Goal: Communication & Community: Answer question/provide support

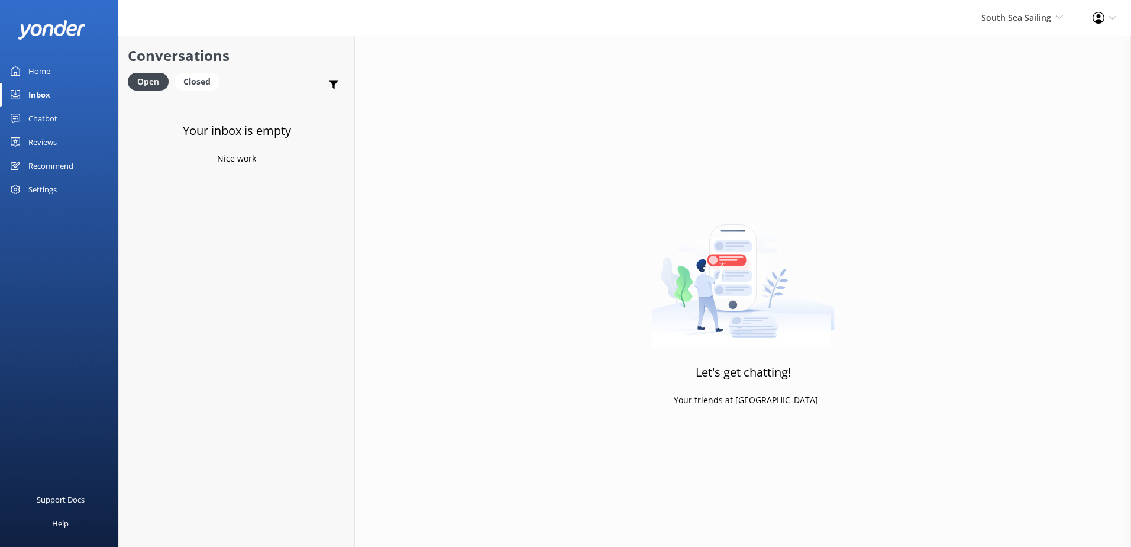
click at [1019, 14] on span "South Sea Sailing" at bounding box center [1017, 17] width 70 height 11
click at [1029, 44] on link "South Sea Sailing" at bounding box center [1019, 51] width 118 height 28
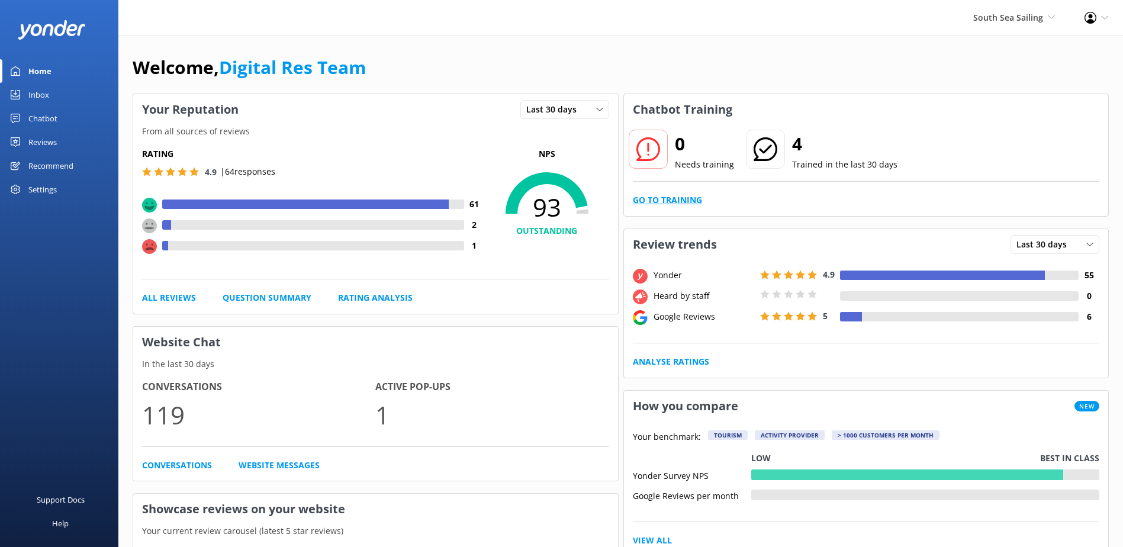
click at [658, 195] on link "Go to Training" at bounding box center [667, 200] width 69 height 13
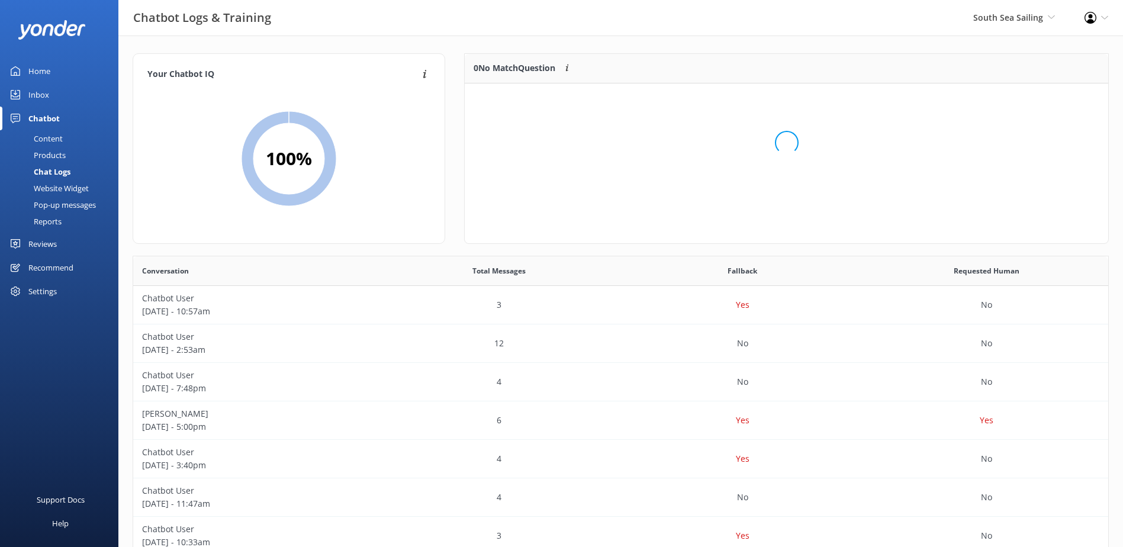
scroll to position [139, 634]
click at [65, 103] on link "Inbox" at bounding box center [59, 95] width 118 height 24
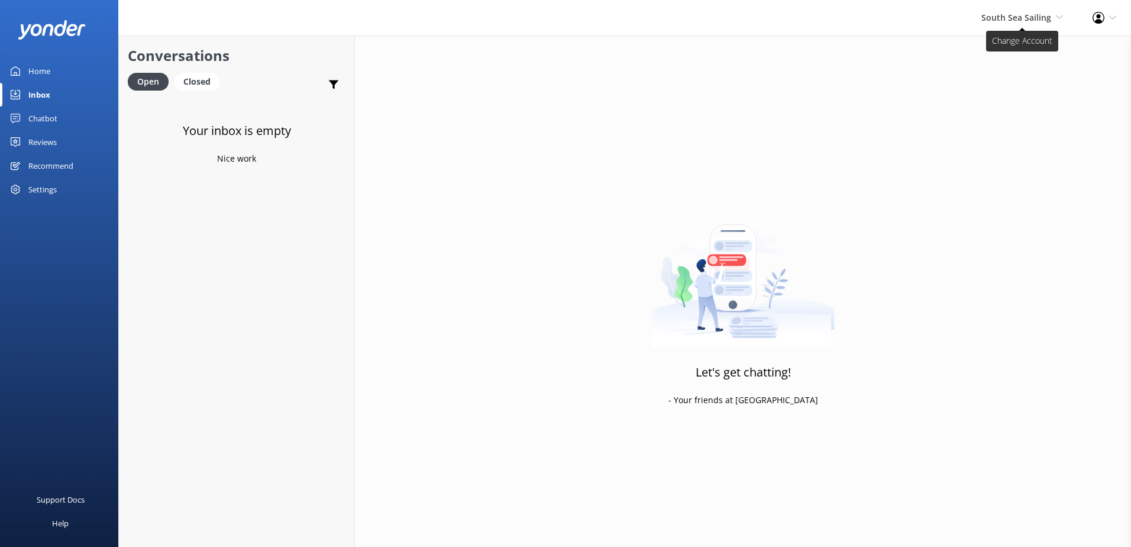
click at [1037, 18] on span "South Sea Sailing" at bounding box center [1017, 17] width 70 height 11
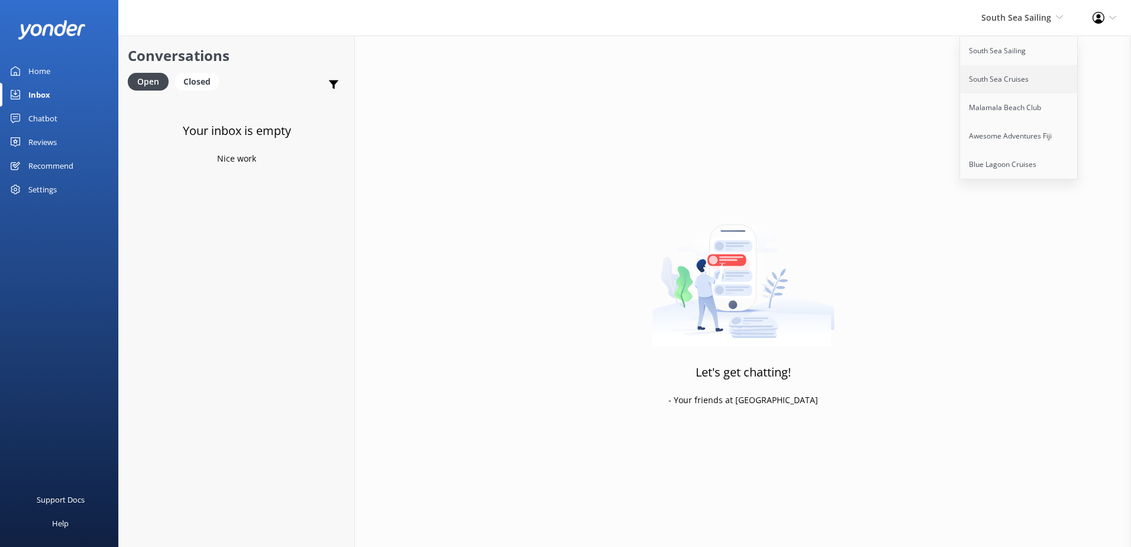
click at [1011, 83] on link "South Sea Cruises" at bounding box center [1019, 79] width 118 height 28
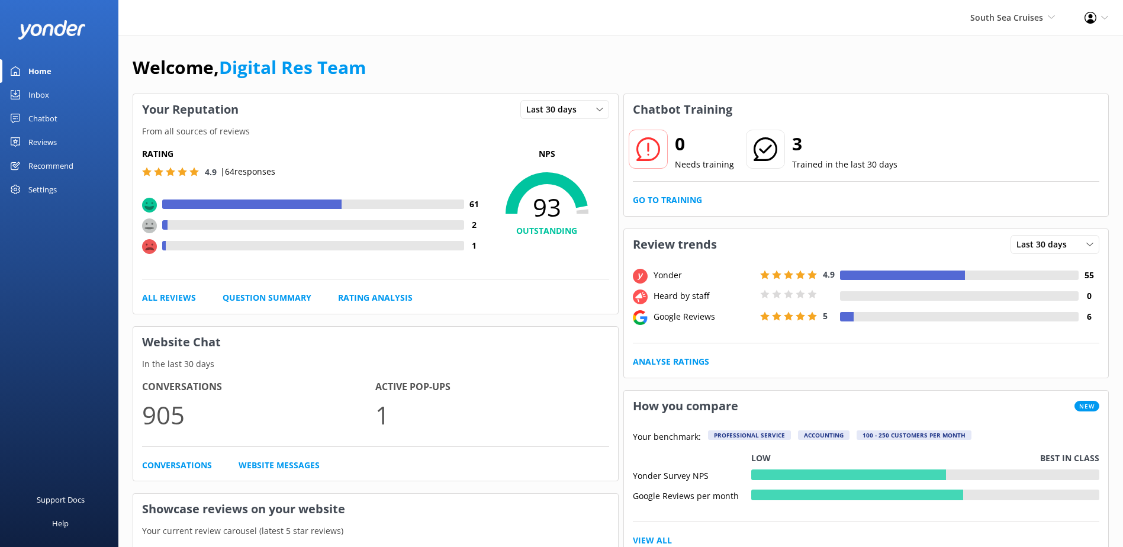
click at [30, 106] on div "Inbox" at bounding box center [38, 95] width 21 height 24
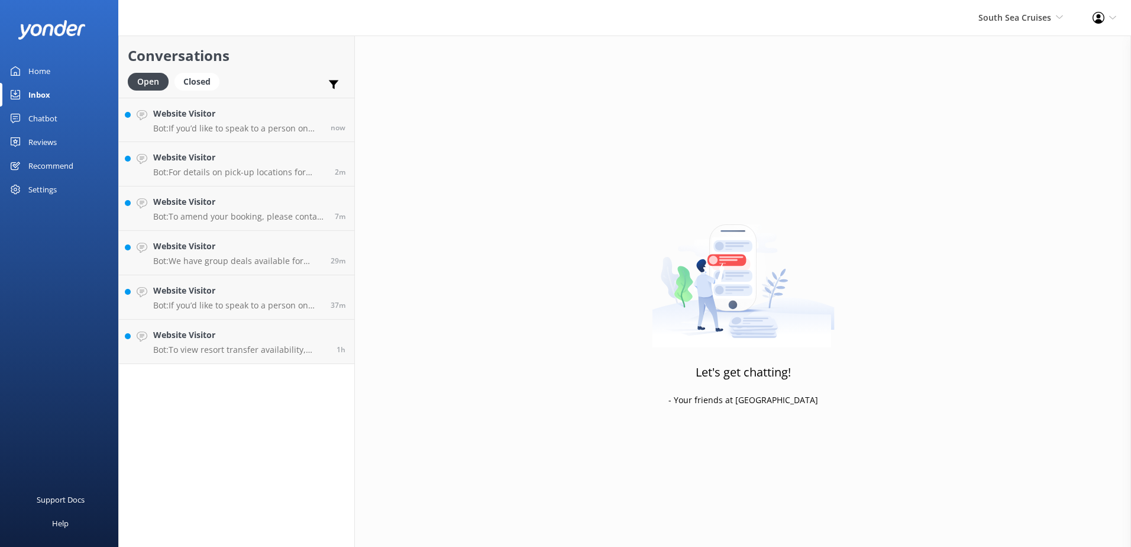
drag, startPoint x: 311, startPoint y: 371, endPoint x: 310, endPoint y: 364, distance: 7.2
click at [311, 371] on div "Conversations Open Closed Important Converted Assigned to me Unassigned Website…" at bounding box center [236, 291] width 237 height 511
click at [308, 354] on p "Bot: To view resort transfer availability, pricing, and to book your resort tra…" at bounding box center [240, 349] width 175 height 11
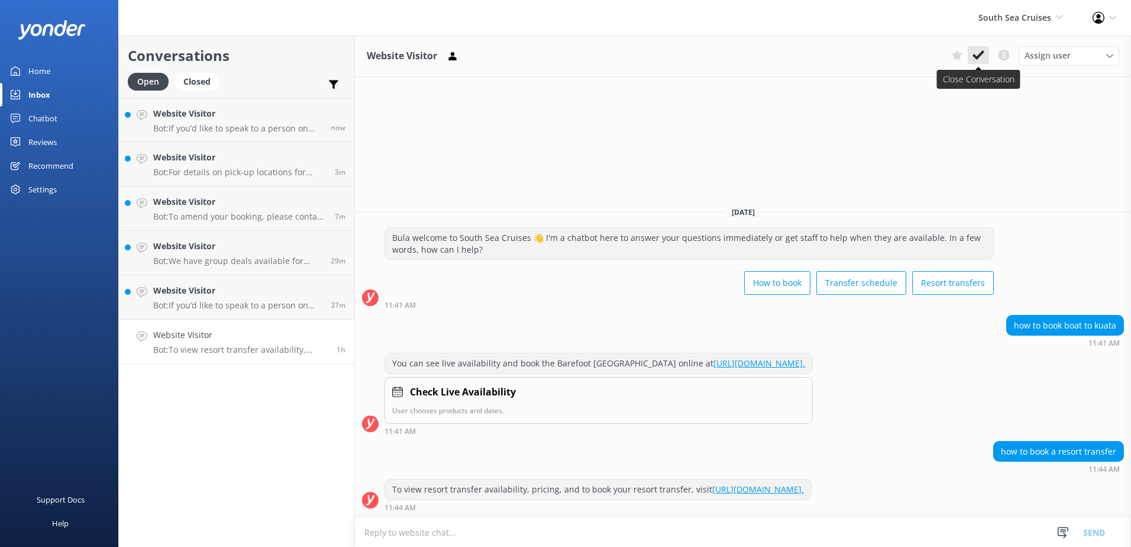
click at [982, 51] on icon at bounding box center [979, 55] width 12 height 12
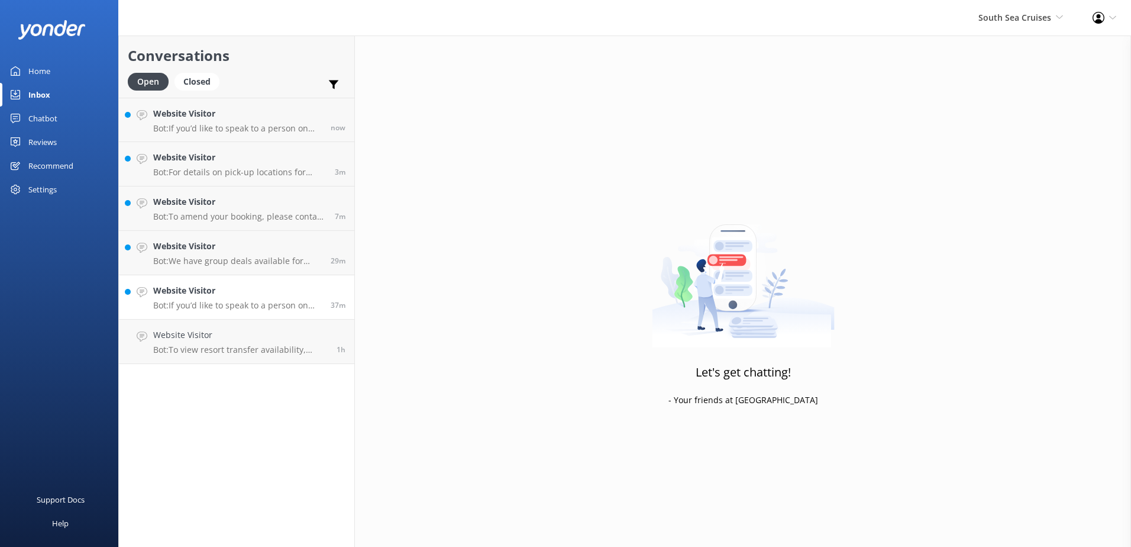
click at [283, 305] on p "Bot: If you’d like to speak to a person on the South Sea Cruises team, please c…" at bounding box center [237, 305] width 169 height 11
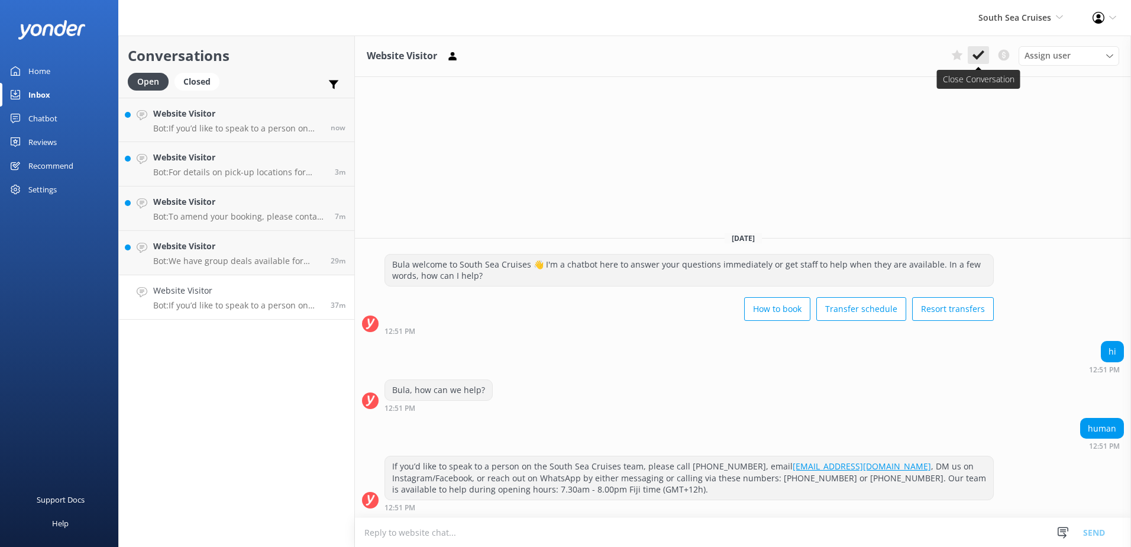
click at [985, 60] on button at bounding box center [978, 55] width 21 height 18
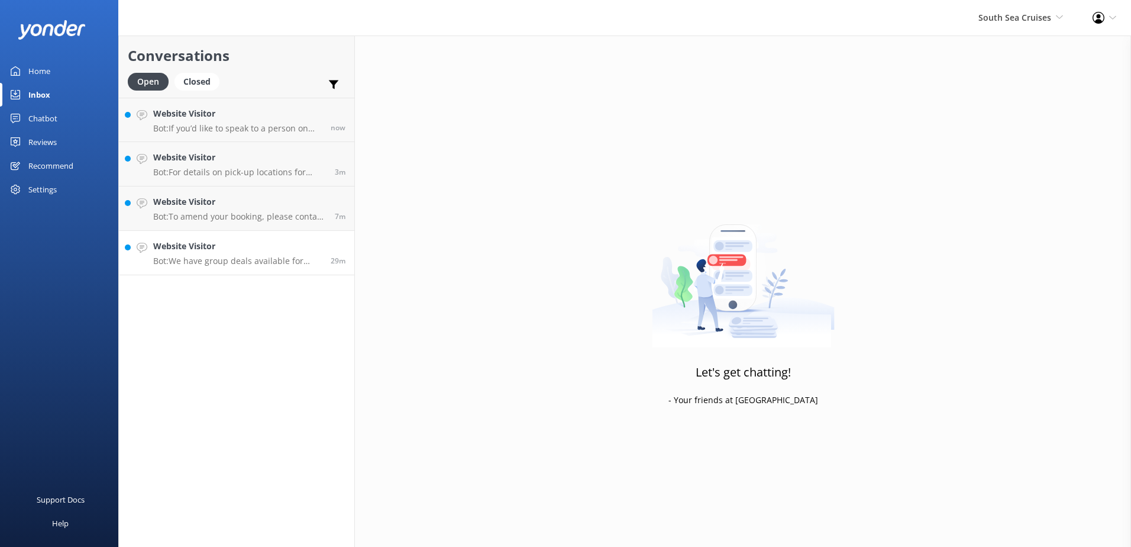
click at [278, 238] on link "Website Visitor Bot: We have group deals available for those travelling with 10…" at bounding box center [237, 253] width 236 height 44
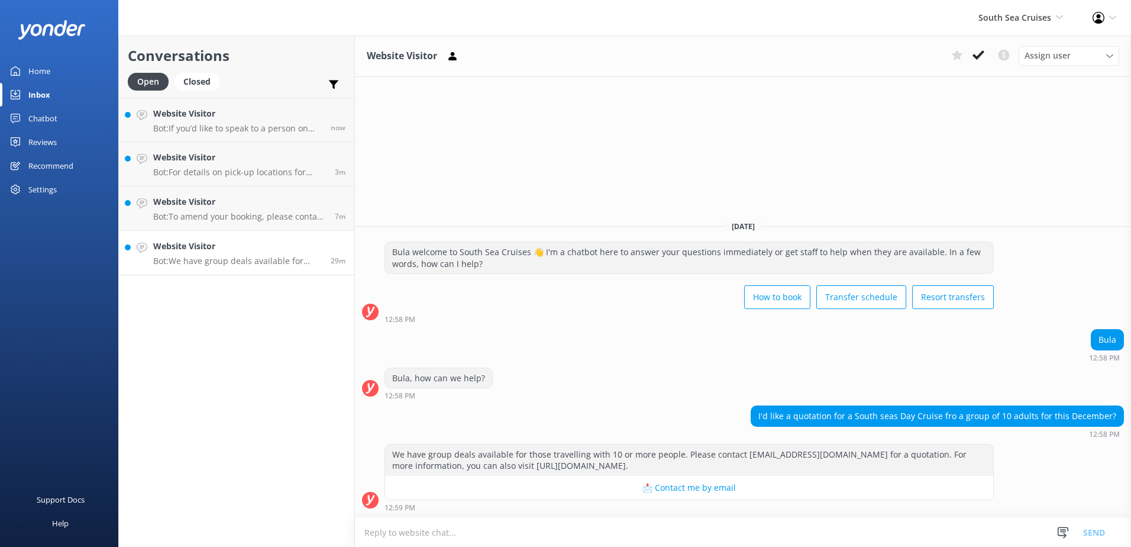
click at [265, 256] on p "Bot: We have group deals available for those travelling with 10 or more people.…" at bounding box center [237, 261] width 169 height 11
drag, startPoint x: 966, startPoint y: 56, endPoint x: 996, endPoint y: 96, distance: 50.3
click at [1001, 104] on div "Website Visitor Assign user Alyssa Sonya Digital Res Team Brenda Fenton Asena N…" at bounding box center [743, 291] width 776 height 511
click at [986, 57] on button at bounding box center [978, 55] width 21 height 18
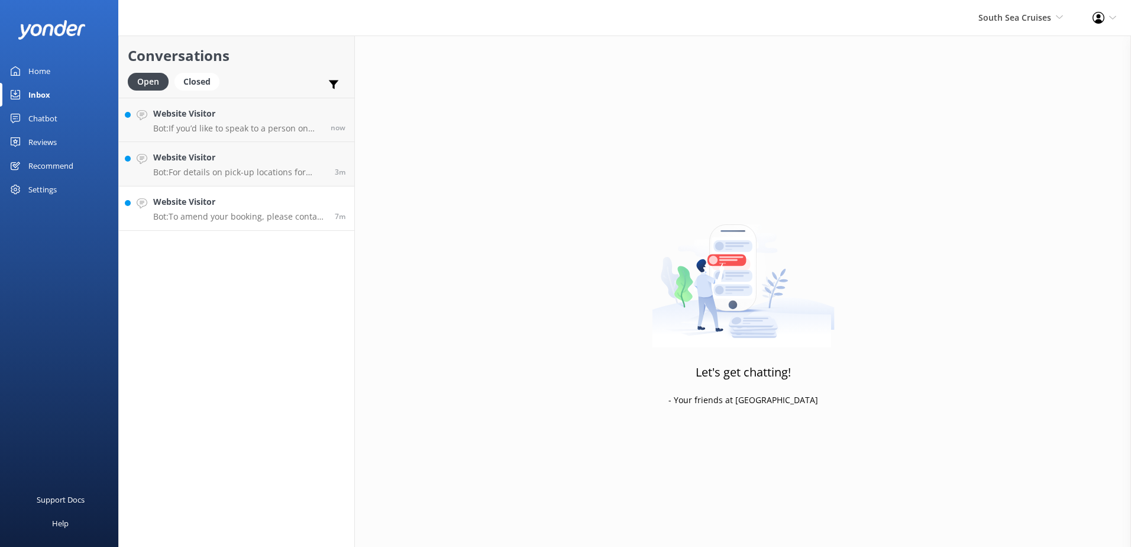
click at [274, 224] on link "Website Visitor Bot: To amend your booking, please contact our reservations tea…" at bounding box center [237, 208] width 236 height 44
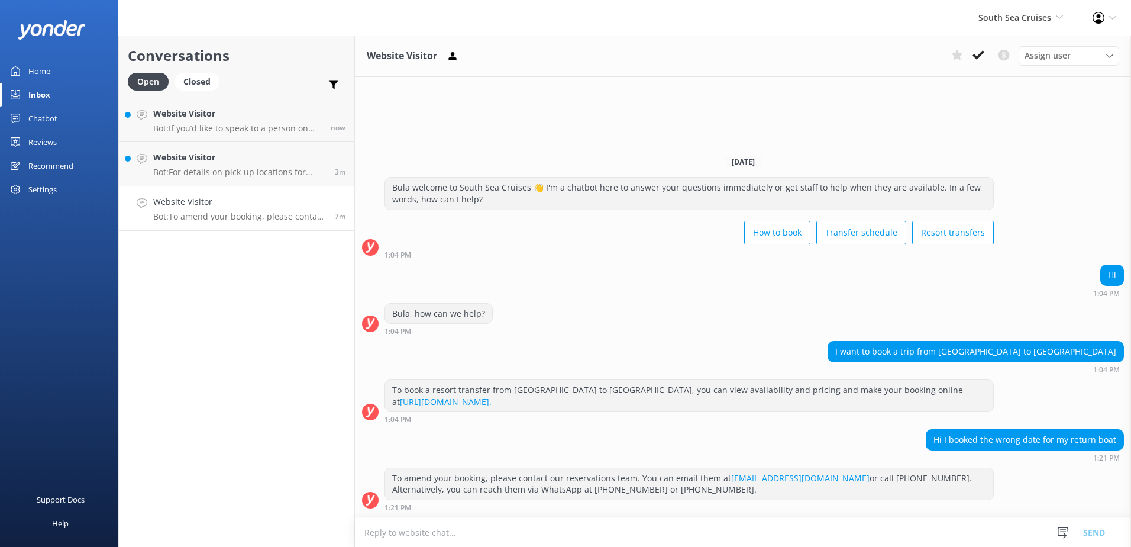
click at [980, 51] on icon at bounding box center [979, 55] width 12 height 12
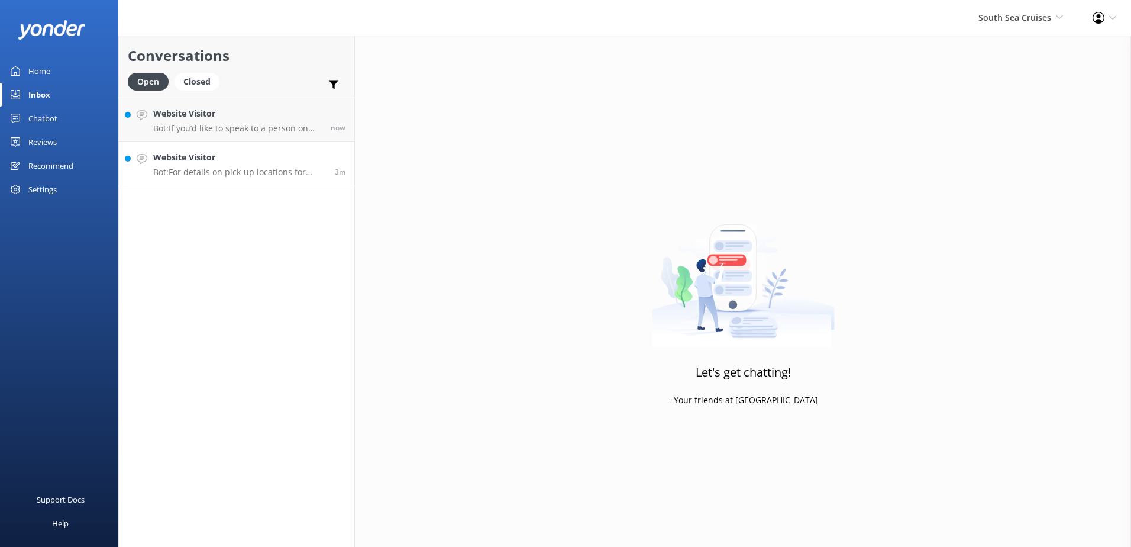
click at [252, 154] on h4 "Website Visitor" at bounding box center [239, 157] width 173 height 13
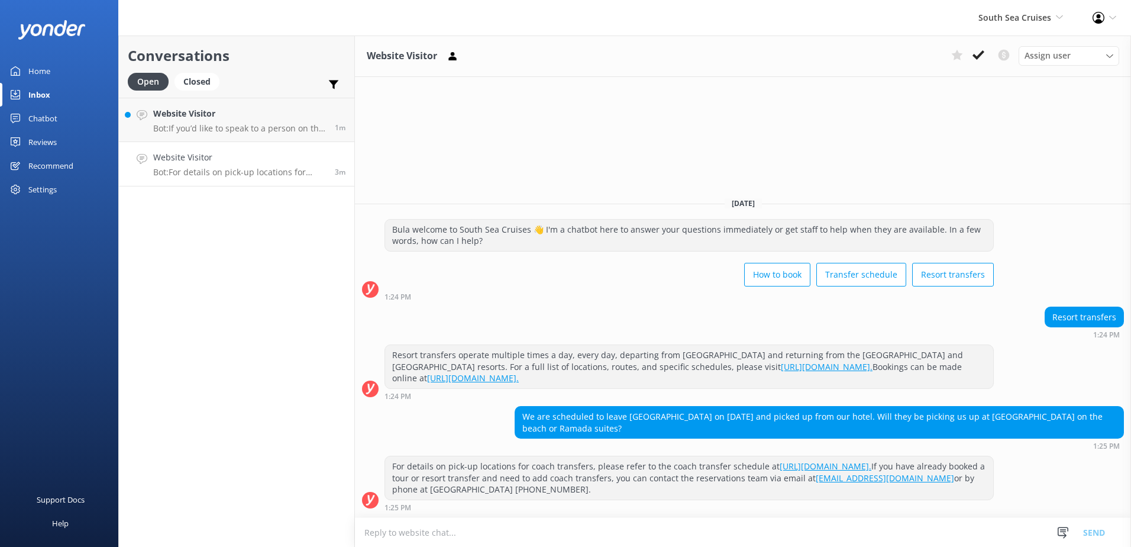
click at [664, 526] on textarea at bounding box center [743, 532] width 776 height 29
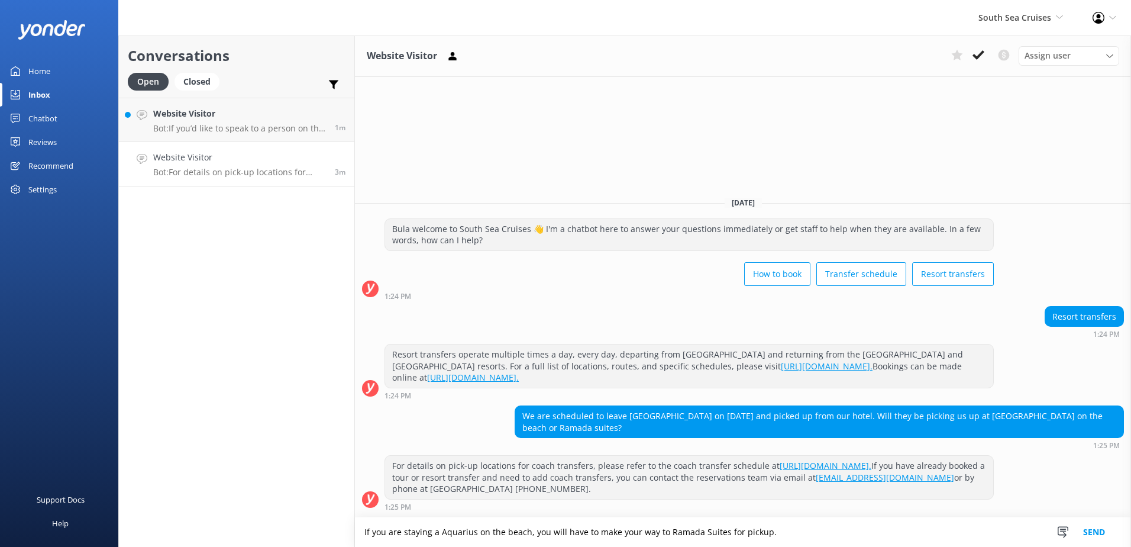
click at [879, 531] on textarea "If you are staying a Aquarius on the beach, you will have to make your way to R…" at bounding box center [743, 532] width 776 height 30
type textarea "If you are staying a Aquarius on the beach, you will have to make your way to R…"
click at [1106, 535] on button "Send" at bounding box center [1094, 532] width 44 height 30
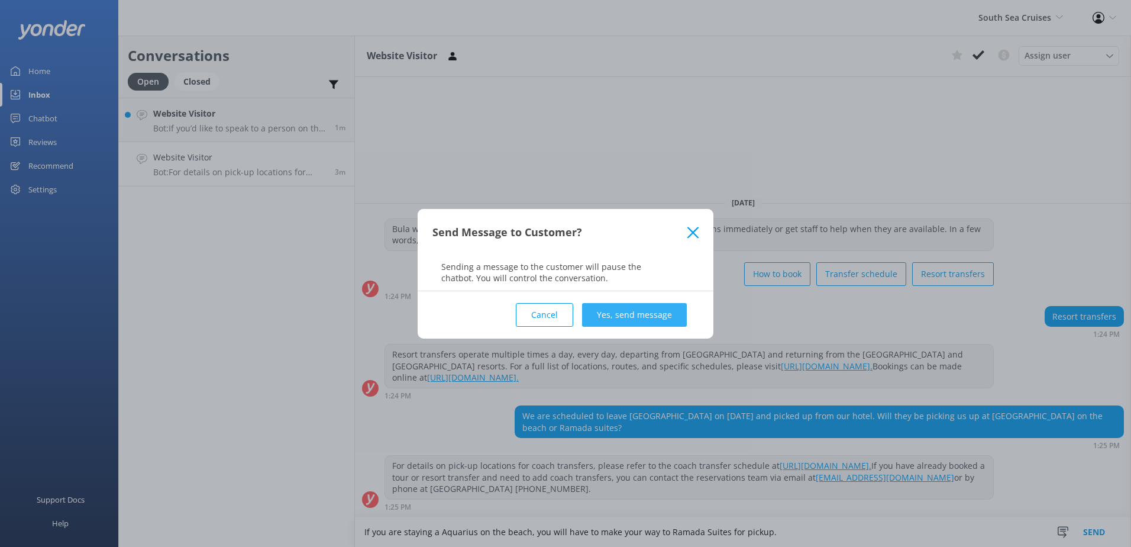
click at [632, 321] on button "Yes, send message" at bounding box center [634, 315] width 105 height 24
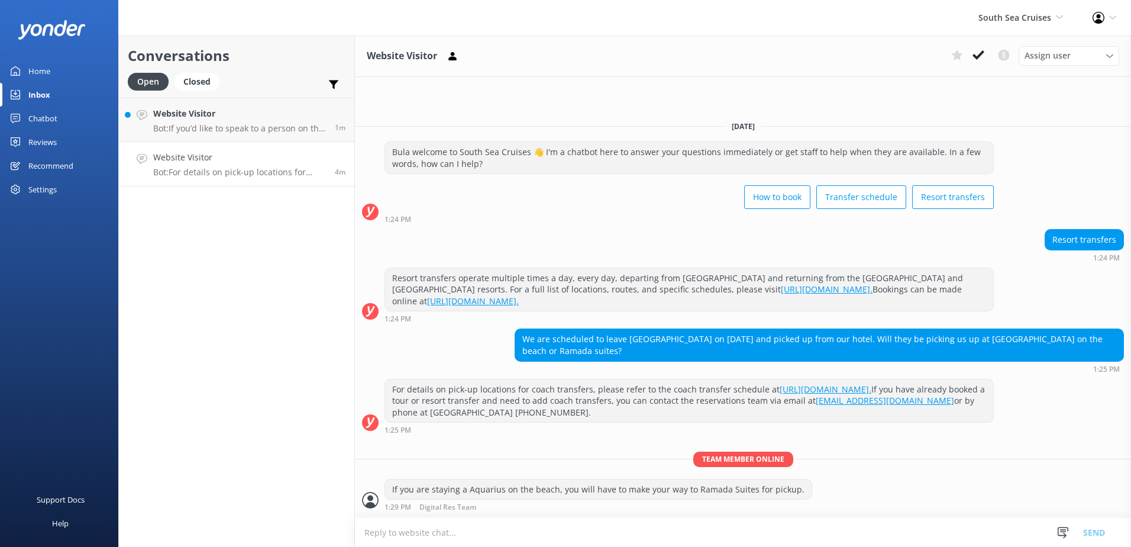
click at [979, 48] on button at bounding box center [978, 55] width 21 height 18
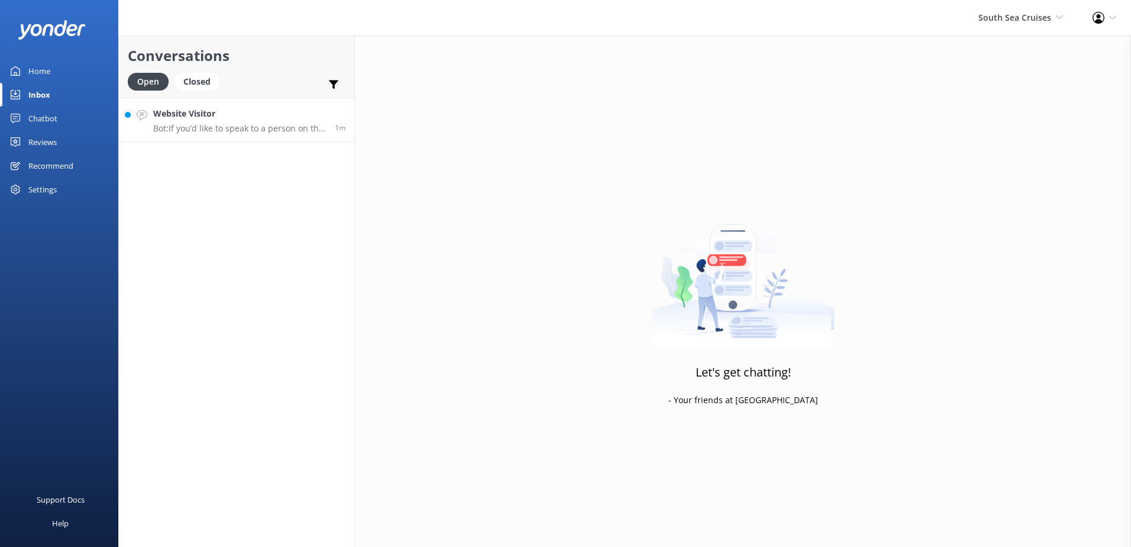
click at [288, 127] on p "Bot: If you’d like to speak to a person on the South Sea Cruises team, please c…" at bounding box center [239, 128] width 173 height 11
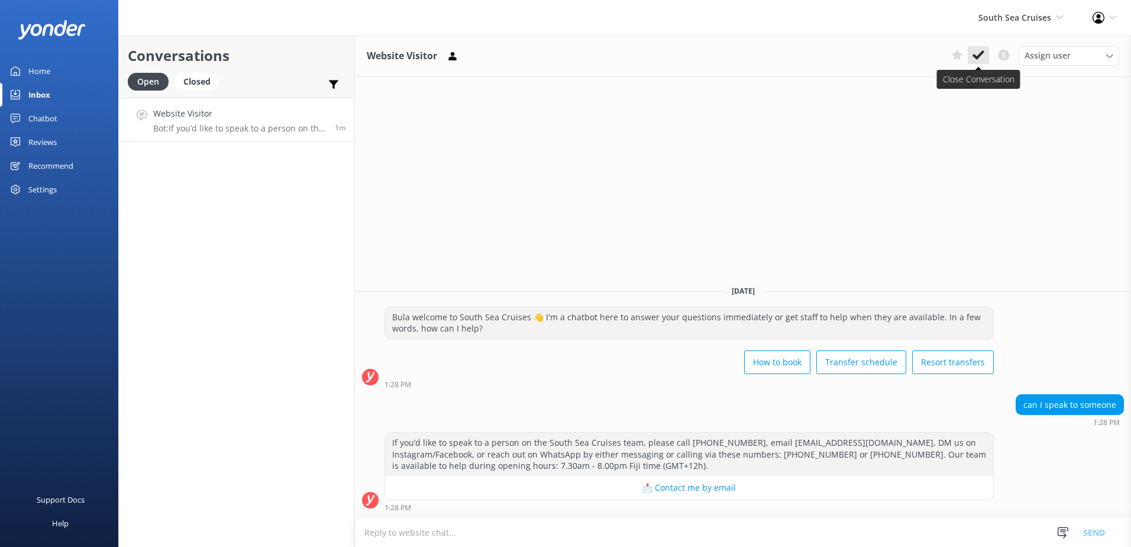
click at [986, 50] on button at bounding box center [978, 55] width 21 height 18
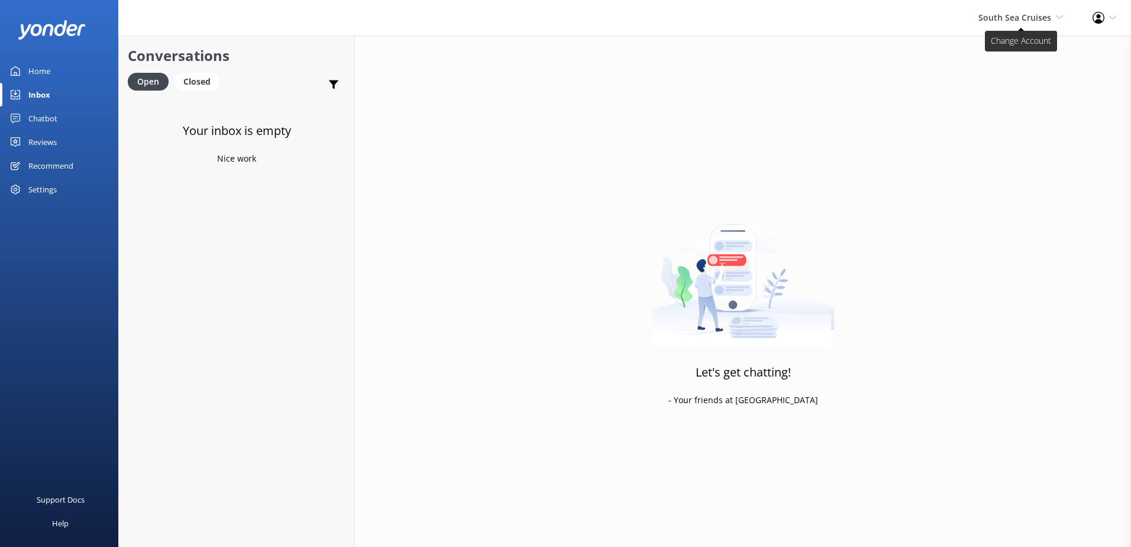
click at [1036, 22] on span "South Sea Cruises" at bounding box center [1015, 17] width 73 height 11
click at [1000, 113] on link "Malamala Beach Club" at bounding box center [1019, 108] width 118 height 28
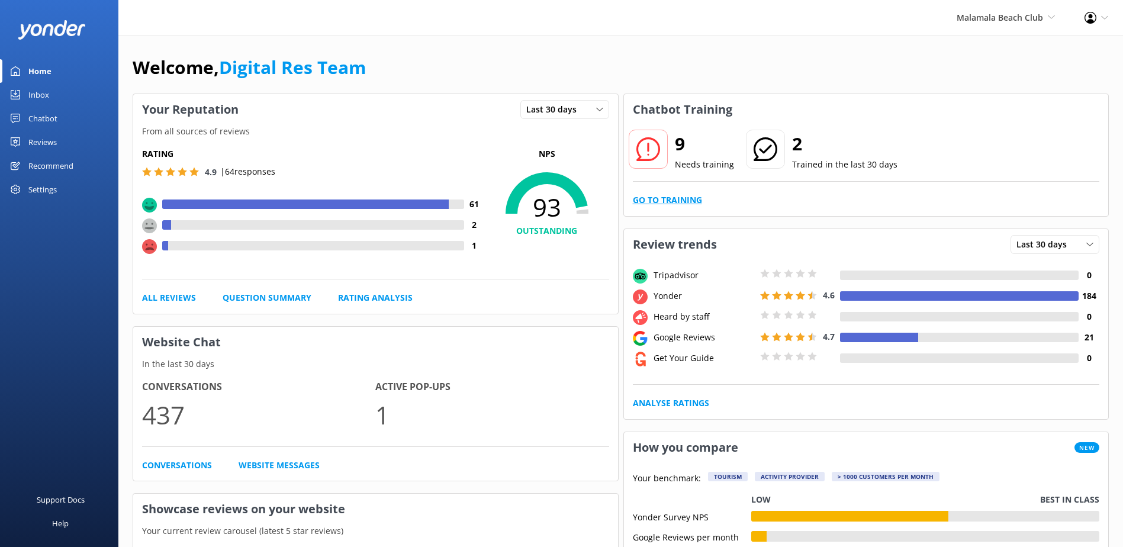
click at [648, 199] on link "Go to Training" at bounding box center [667, 200] width 69 height 13
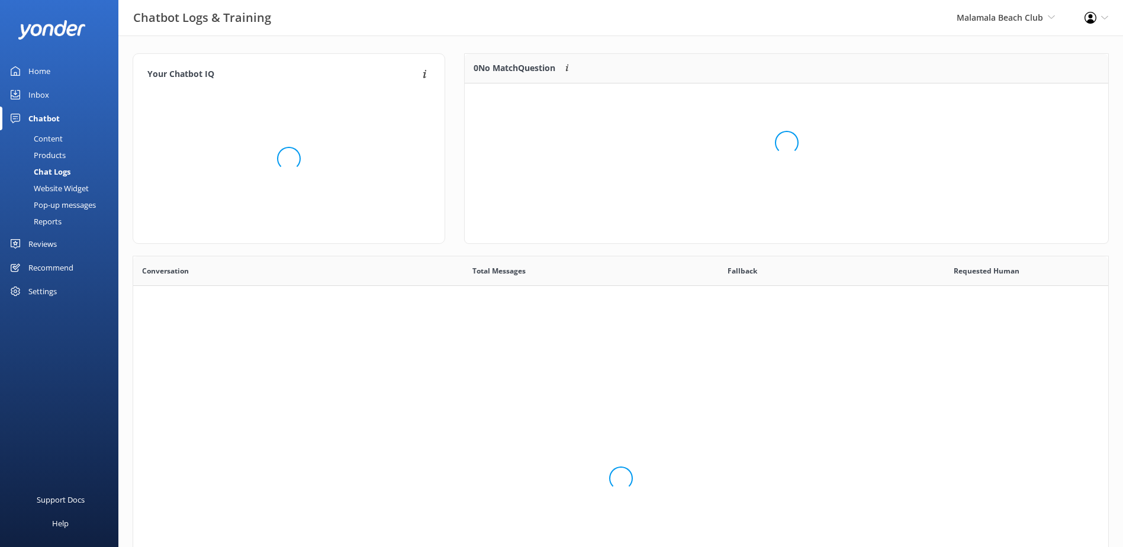
scroll to position [406, 966]
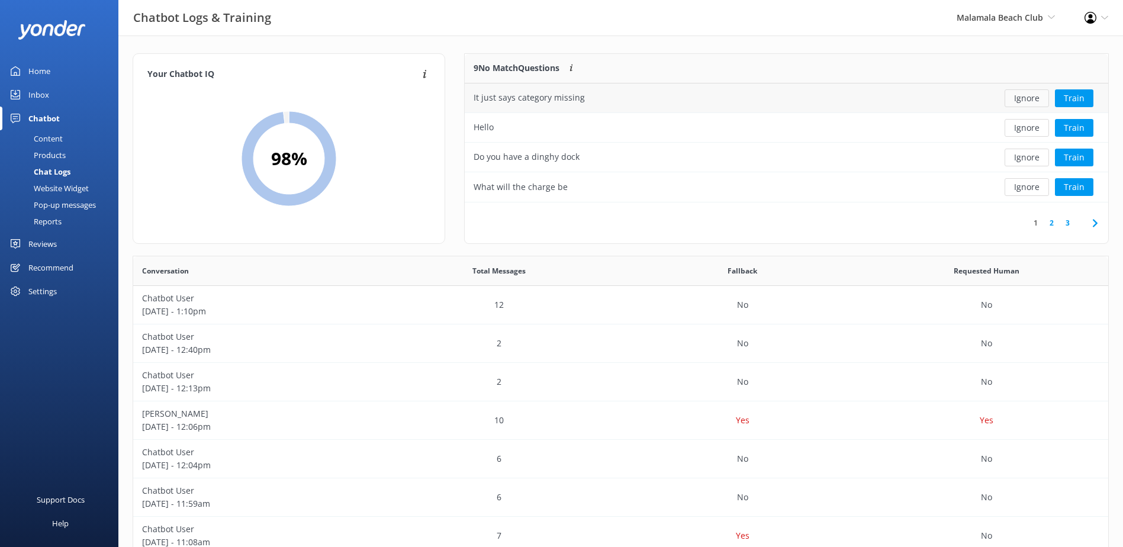
click at [1033, 95] on button "Ignore" at bounding box center [1026, 98] width 44 height 18
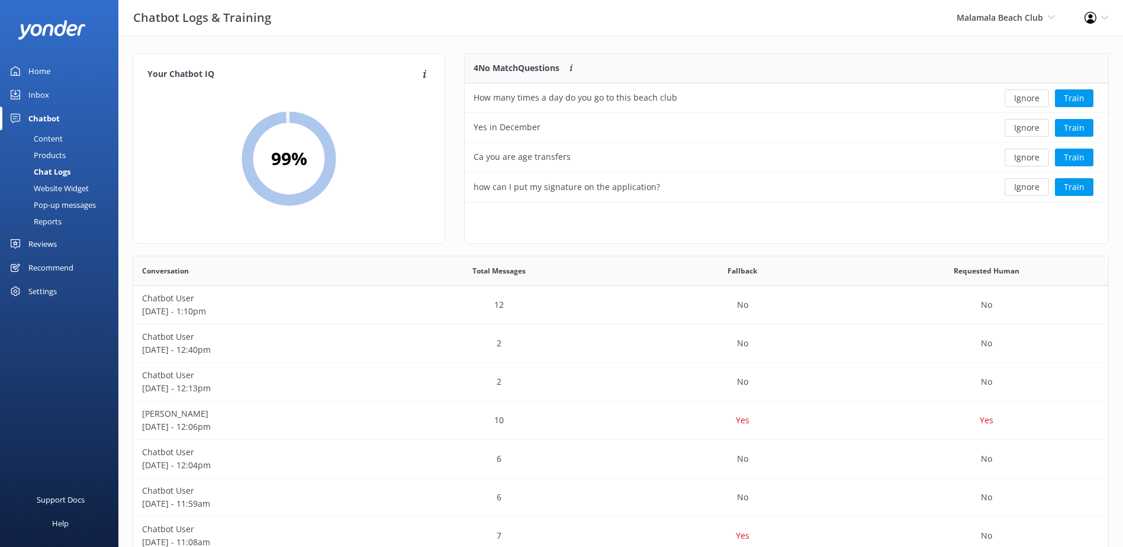
click at [1033, 95] on button "Ignore" at bounding box center [1026, 98] width 44 height 18
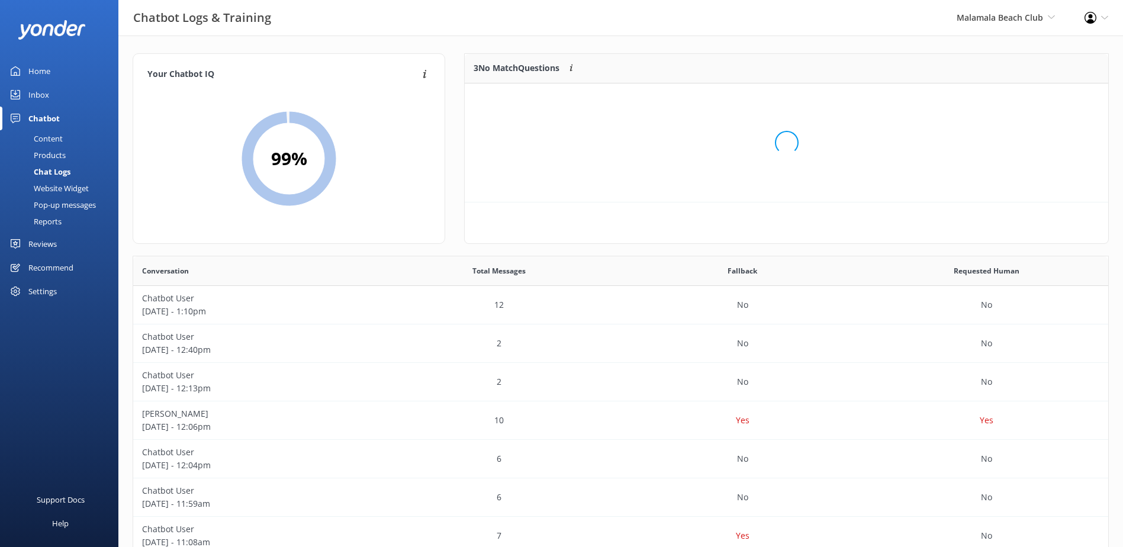
scroll to position [110, 634]
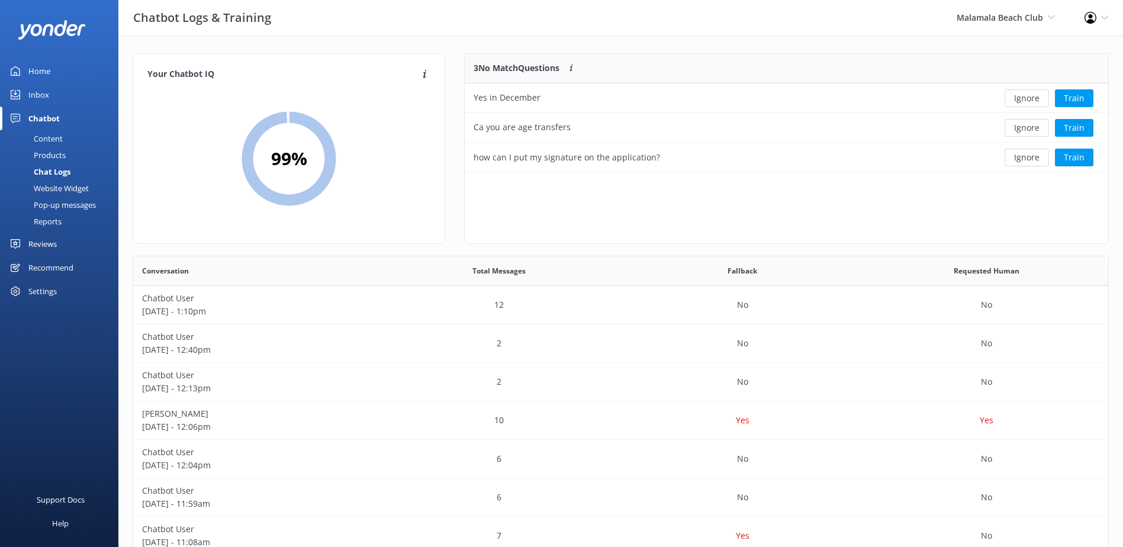
click at [1033, 95] on button "Ignore" at bounding box center [1026, 98] width 44 height 18
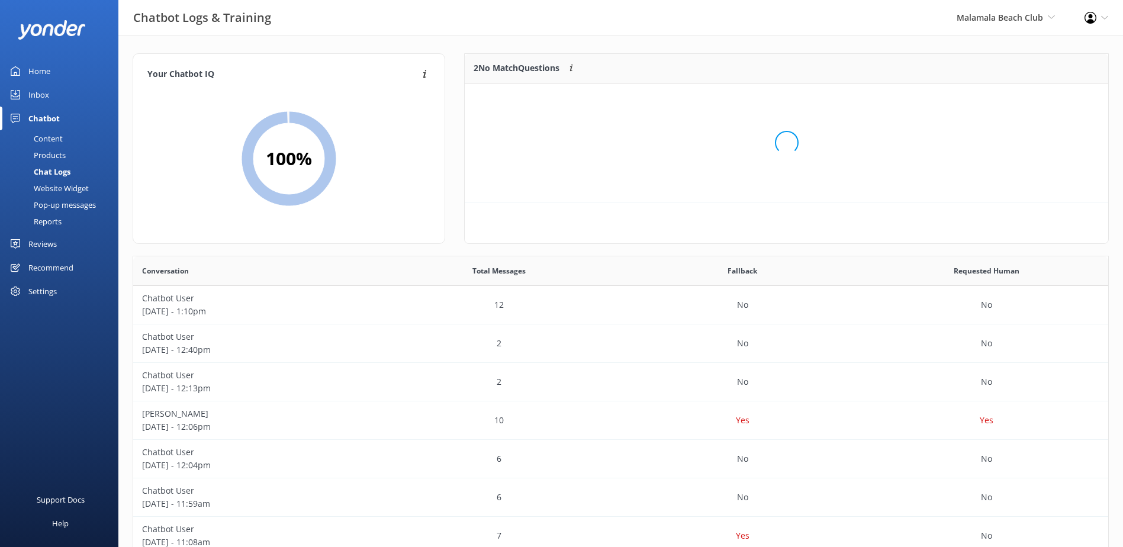
scroll to position [80, 634]
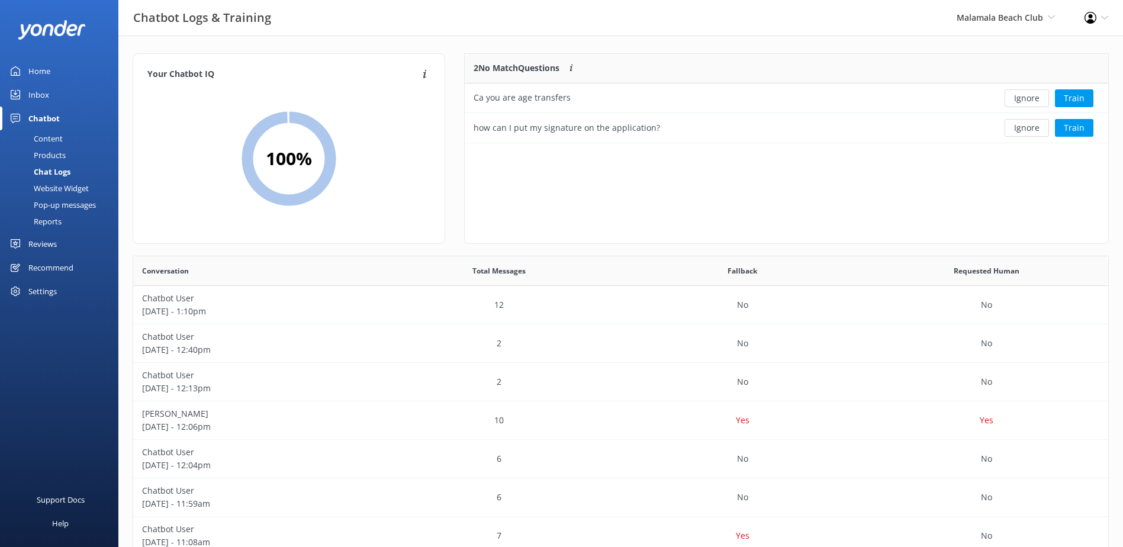
click at [1033, 95] on button "Ignore" at bounding box center [1026, 98] width 44 height 18
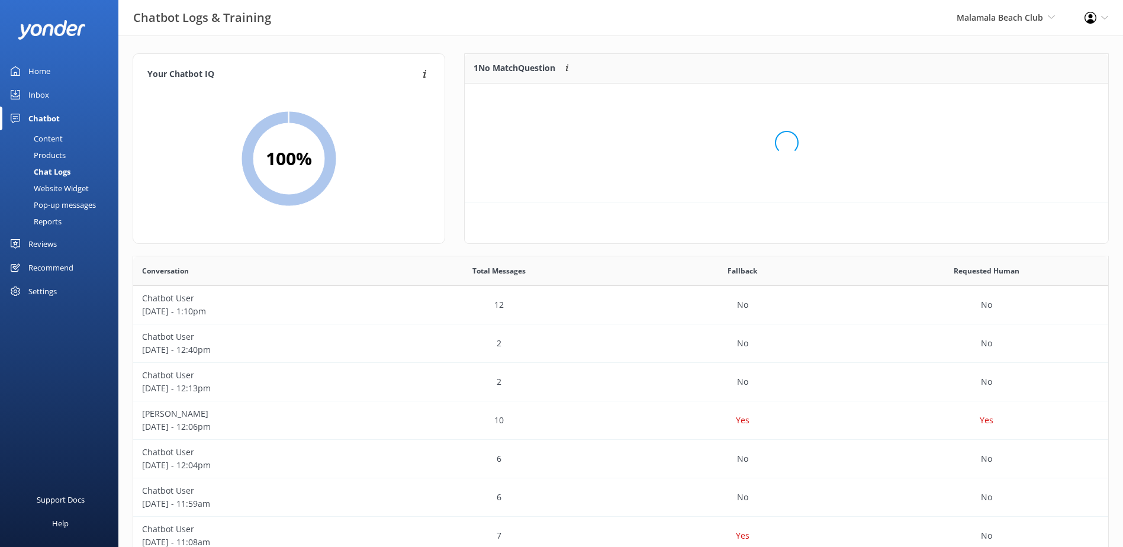
scroll to position [51, 634]
click at [1033, 95] on button "Ignore" at bounding box center [1026, 98] width 44 height 18
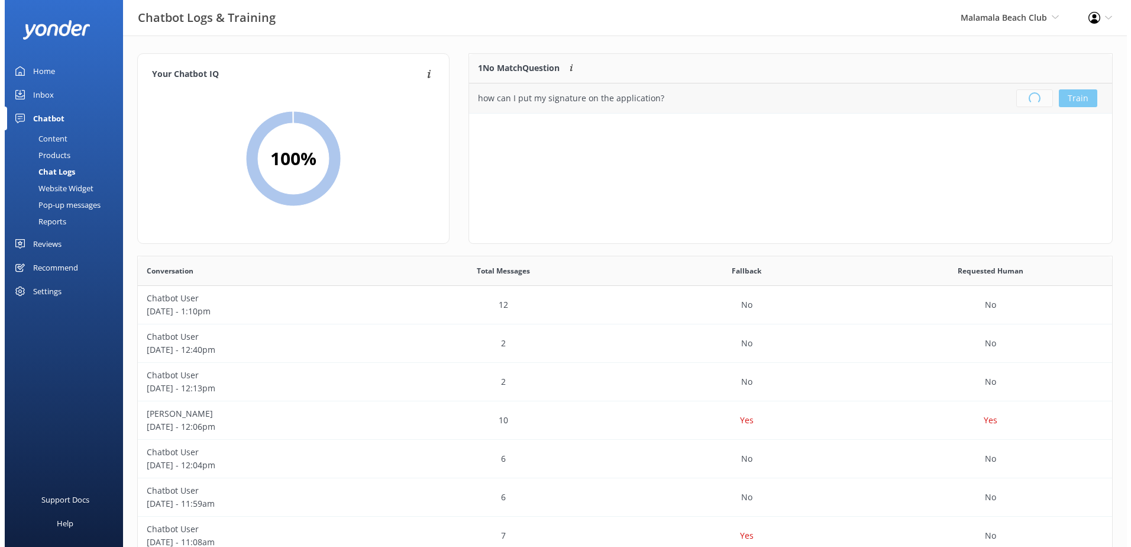
scroll to position [139, 634]
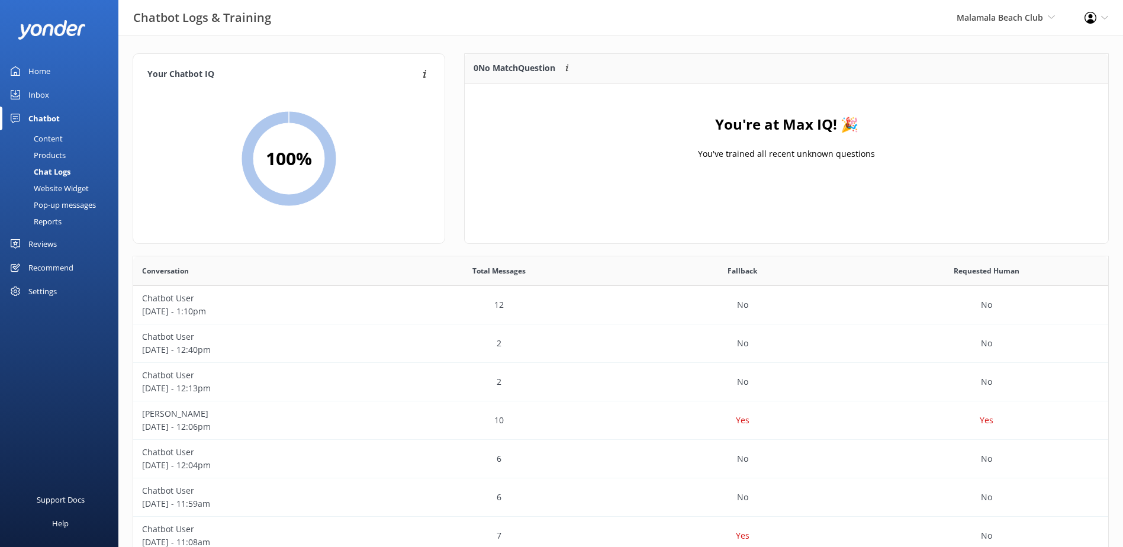
click at [30, 96] on div "Inbox" at bounding box center [38, 95] width 21 height 24
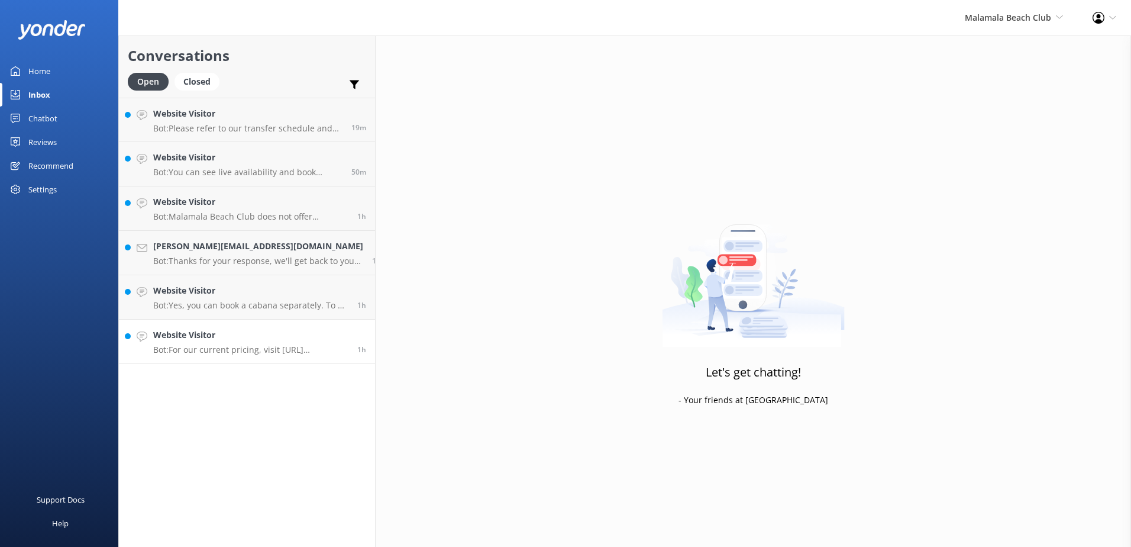
click at [239, 330] on h4 "Website Visitor" at bounding box center [250, 334] width 195 height 13
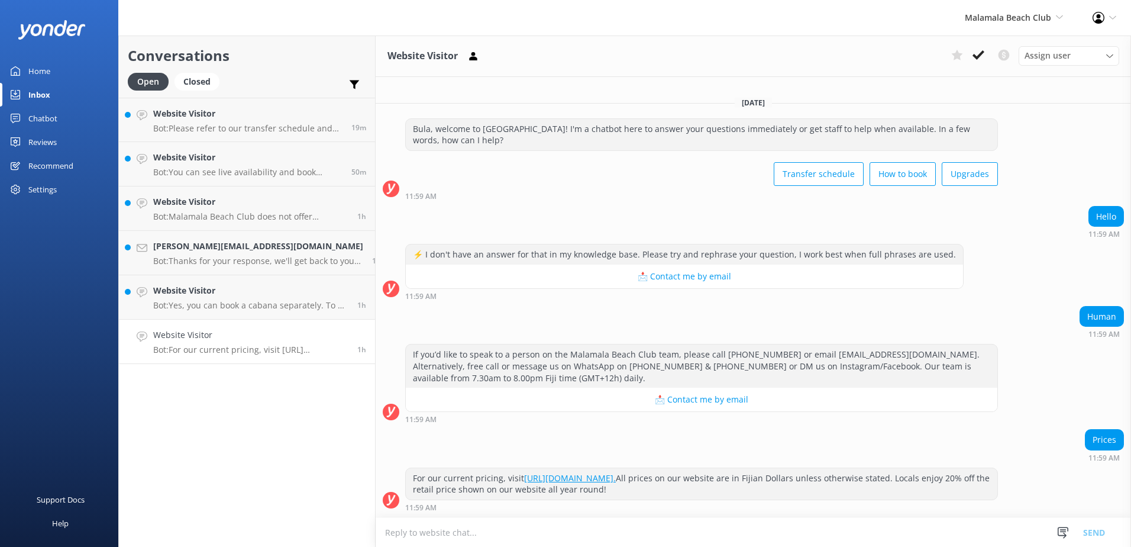
drag, startPoint x: 673, startPoint y: 480, endPoint x: 327, endPoint y: 466, distance: 345.9
click at [327, 466] on div "Conversations Open Closed Important Converted Assigned to me Unassigned Website…" at bounding box center [624, 291] width 1013 height 511
drag, startPoint x: 327, startPoint y: 466, endPoint x: 611, endPoint y: 502, distance: 286.3
click at [595, 503] on div "11:59 AM" at bounding box center [701, 507] width 593 height 8
drag, startPoint x: 673, startPoint y: 479, endPoint x: 365, endPoint y: 473, distance: 307.8
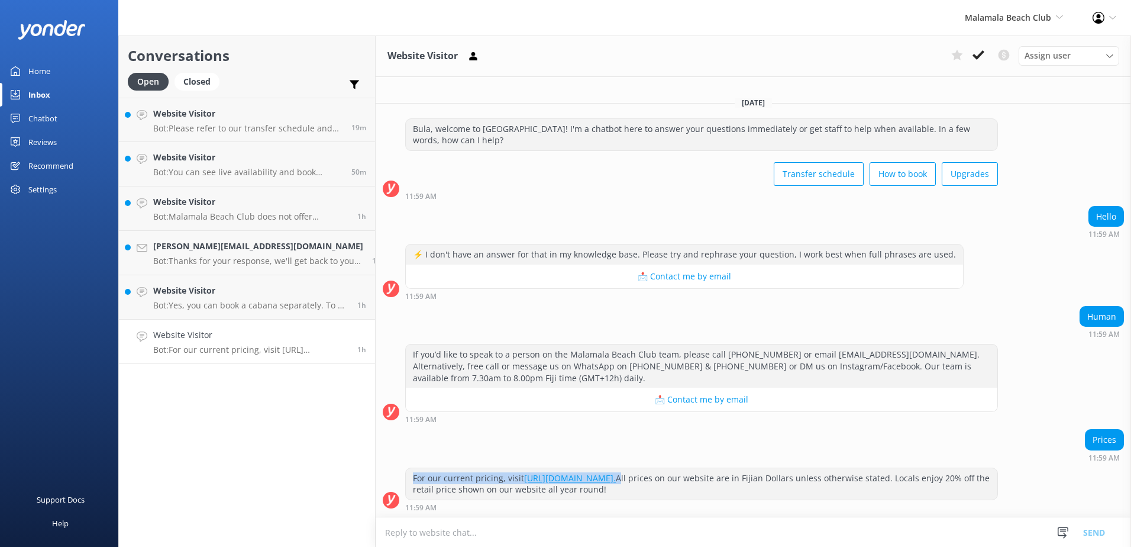
click at [376, 473] on div "For our current pricing, visit https://www.malamalabeachclub.com/price. All pri…" at bounding box center [754, 490] width 756 height 44
copy div "For our current pricing, visit https://www.malamalabeachclub.com/price."
click at [479, 521] on textarea at bounding box center [754, 532] width 756 height 29
paste textarea "For our current pricing, visit https://www.malamalabeachclub.com/price."
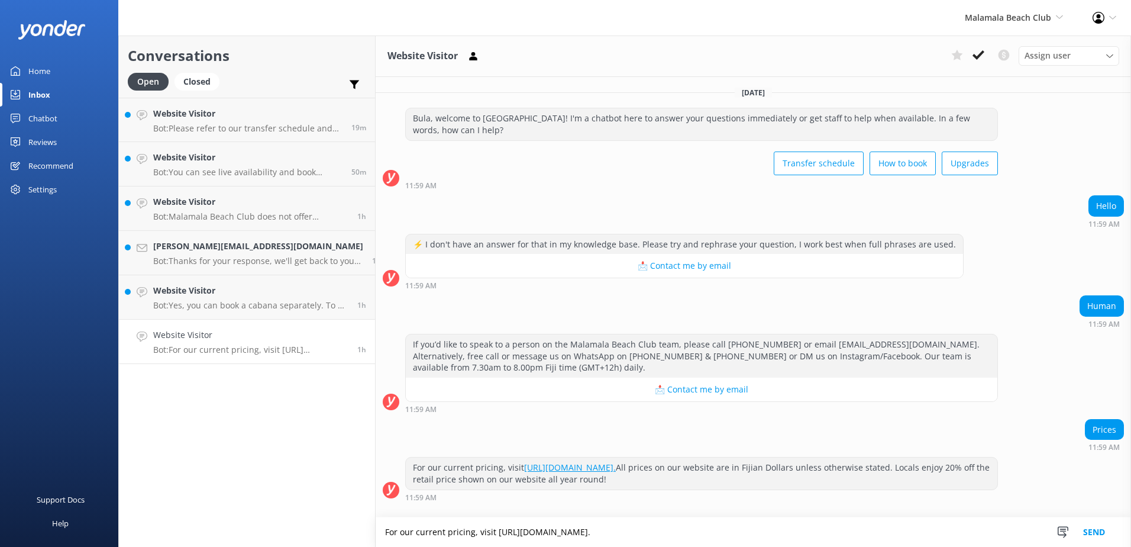
scroll to position [2, 0]
type textarea "For our current pricing, visit https://www.malamalabeachclub.com/price"
click at [1099, 540] on button "Send" at bounding box center [1094, 532] width 44 height 30
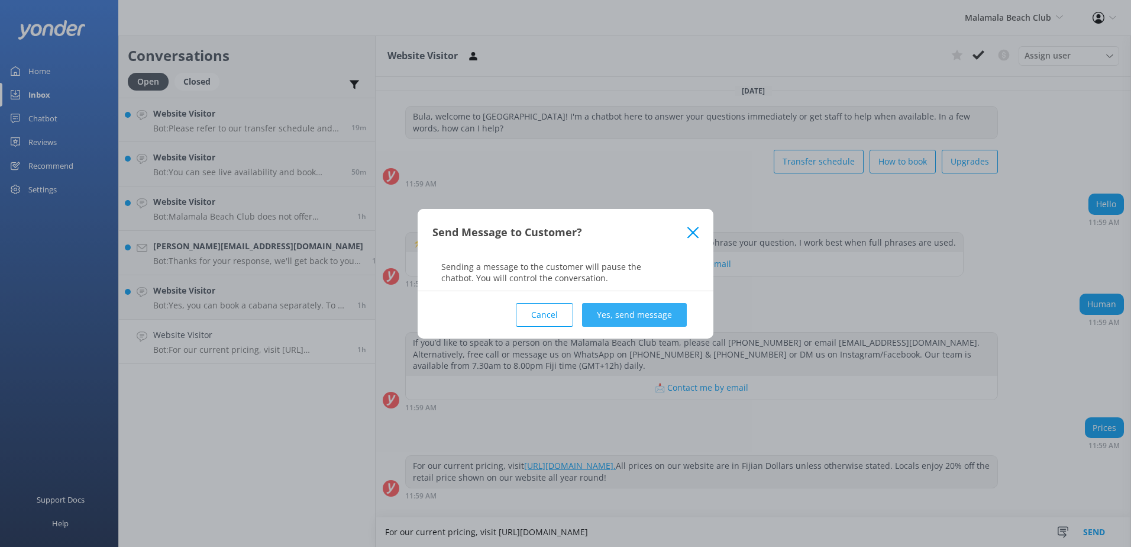
click at [646, 316] on button "Yes, send message" at bounding box center [634, 315] width 105 height 24
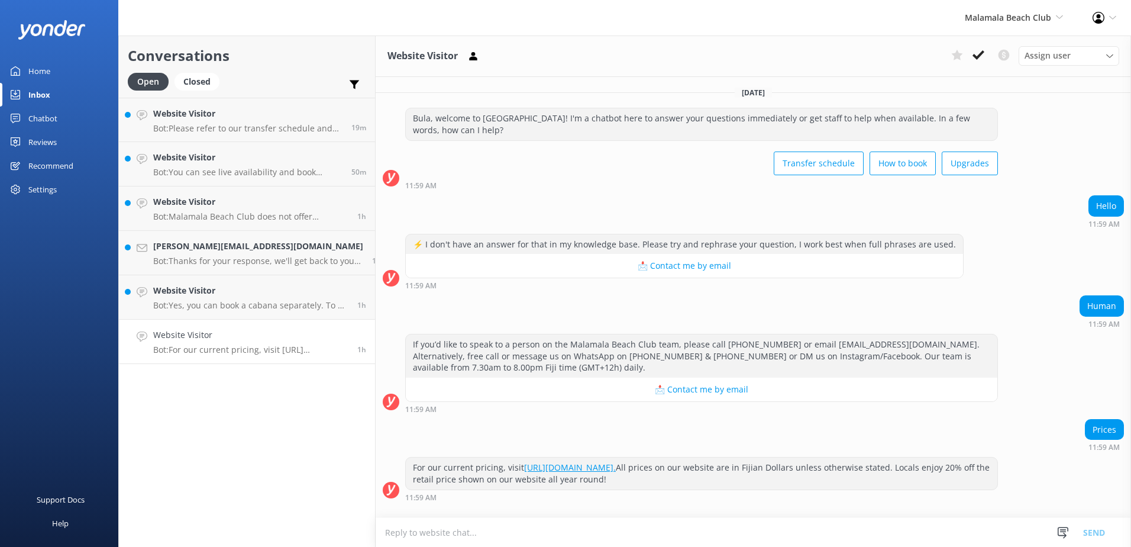
scroll to position [66, 0]
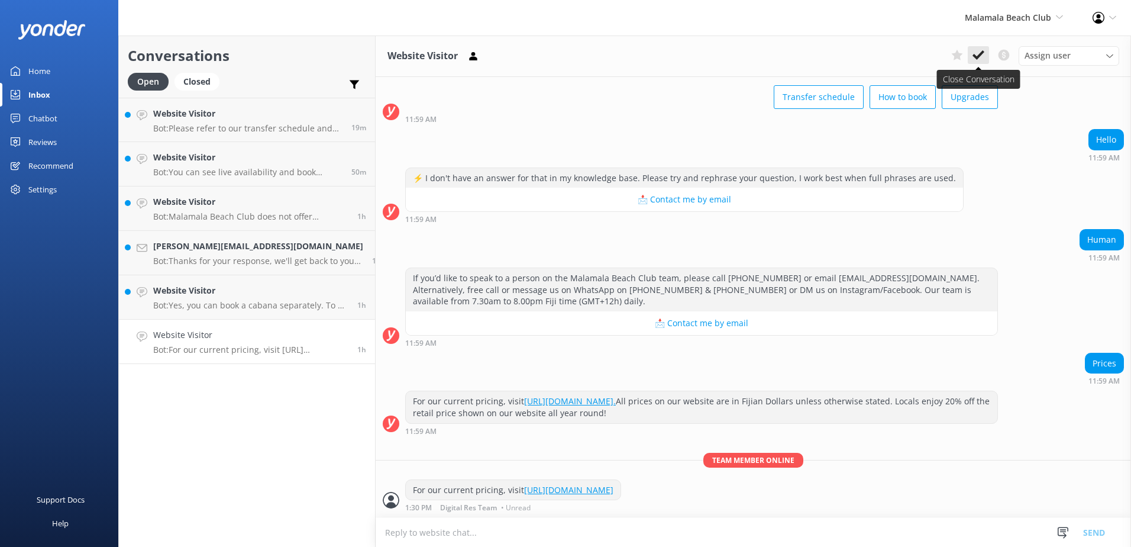
click at [978, 59] on icon at bounding box center [979, 55] width 12 height 12
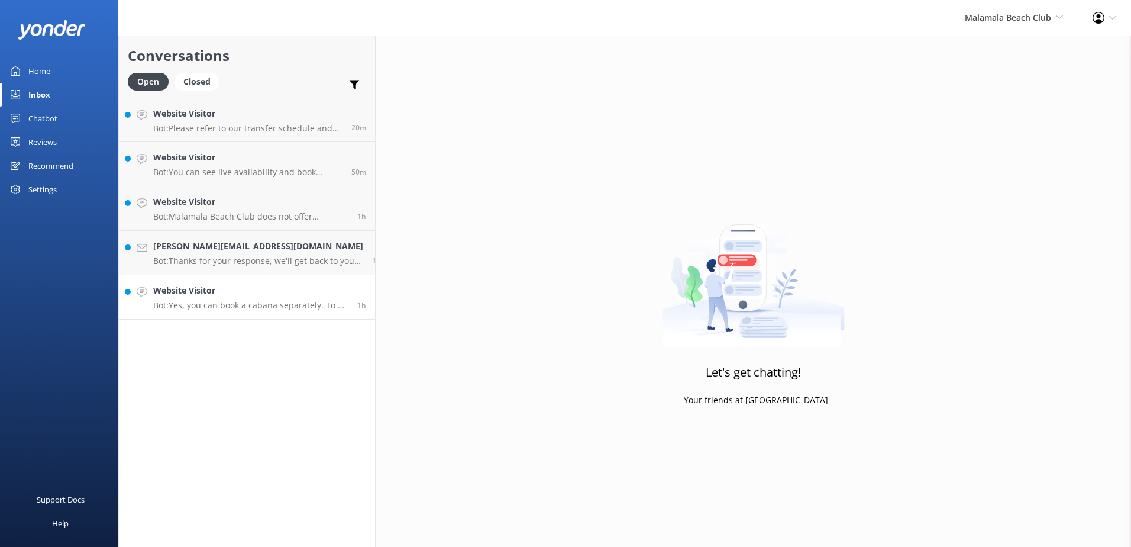
click at [301, 287] on h4 "Website Visitor" at bounding box center [250, 290] width 195 height 13
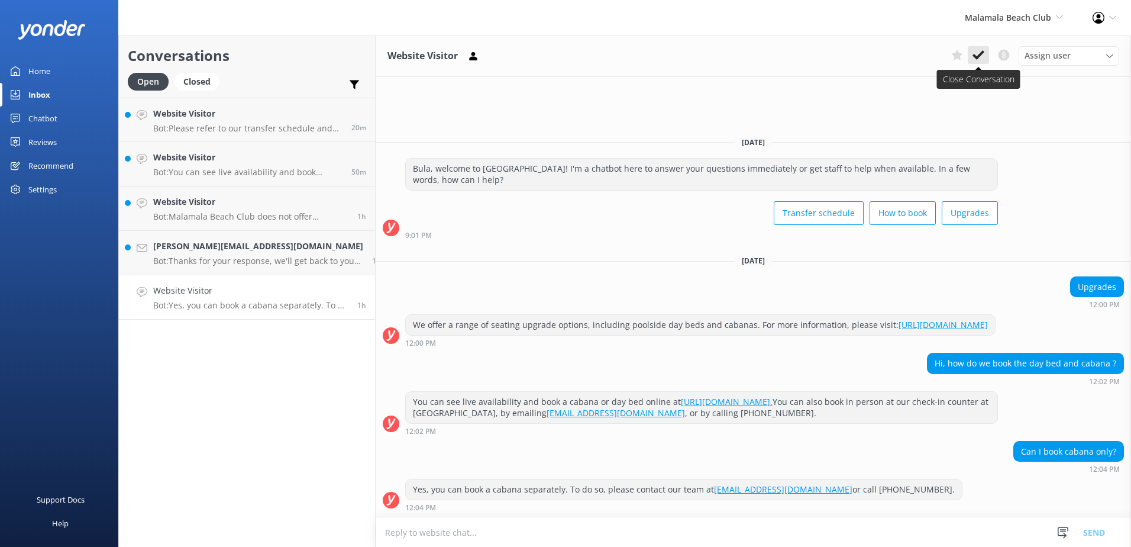
click at [979, 51] on icon at bounding box center [979, 55] width 12 height 12
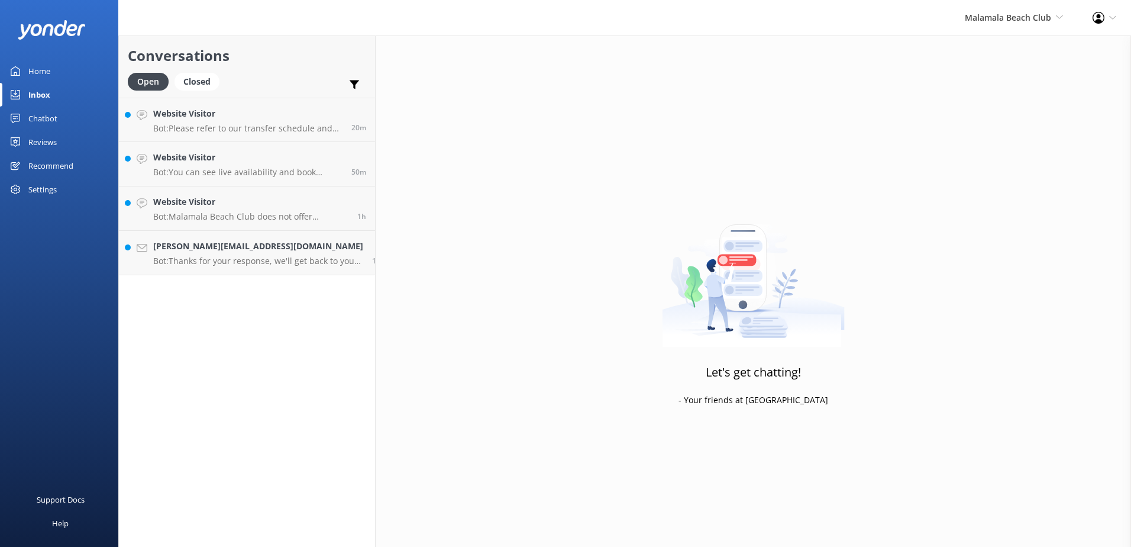
click at [298, 276] on div "Conversations Open Closed Important Converted Assigned to me Unassigned Website…" at bounding box center [246, 291] width 257 height 511
click at [299, 267] on link "lauree-tickle@hotmail.com Bot: Thanks for your response, we'll get back to you …" at bounding box center [247, 253] width 256 height 44
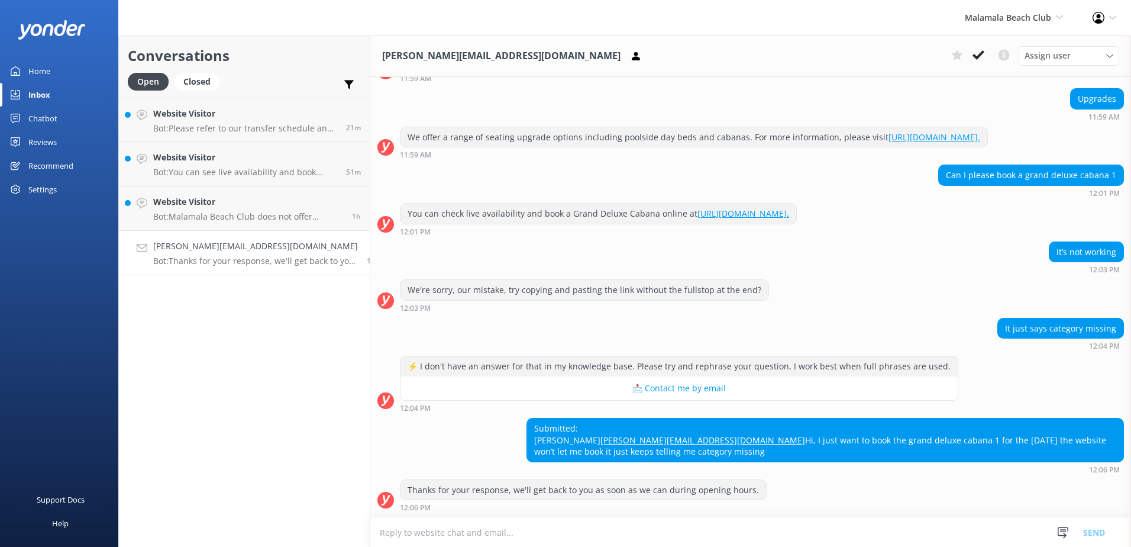
scroll to position [130, 0]
click at [738, 542] on textarea at bounding box center [750, 532] width 761 height 29
type textarea "k"
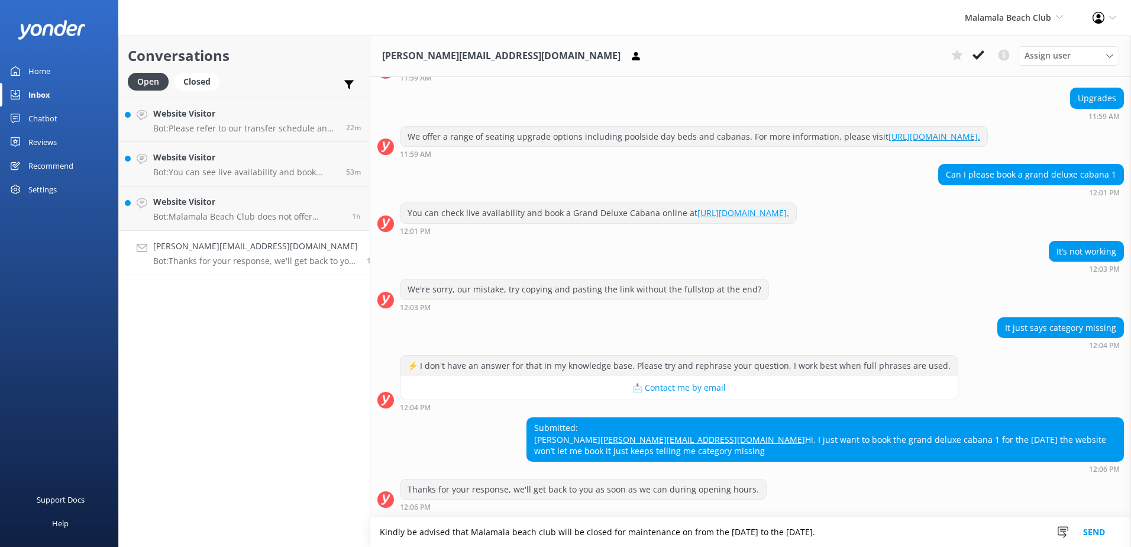
type textarea "Kindly be advised that Malamala beach club will be closed for maintenance on fr…"
click at [1088, 530] on button "Send" at bounding box center [1094, 532] width 44 height 30
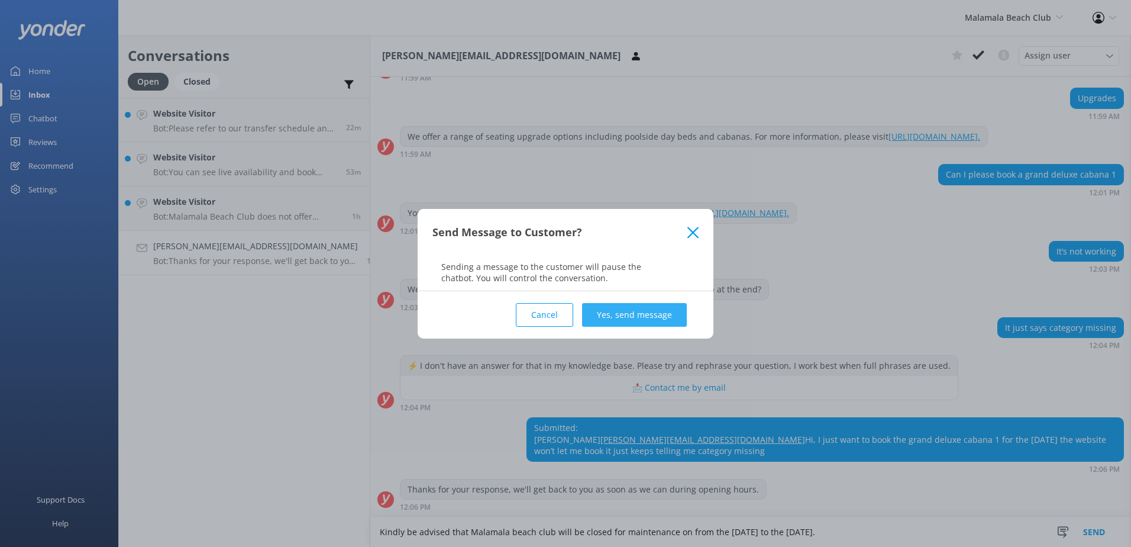
click at [617, 319] on button "Yes, send message" at bounding box center [634, 315] width 105 height 24
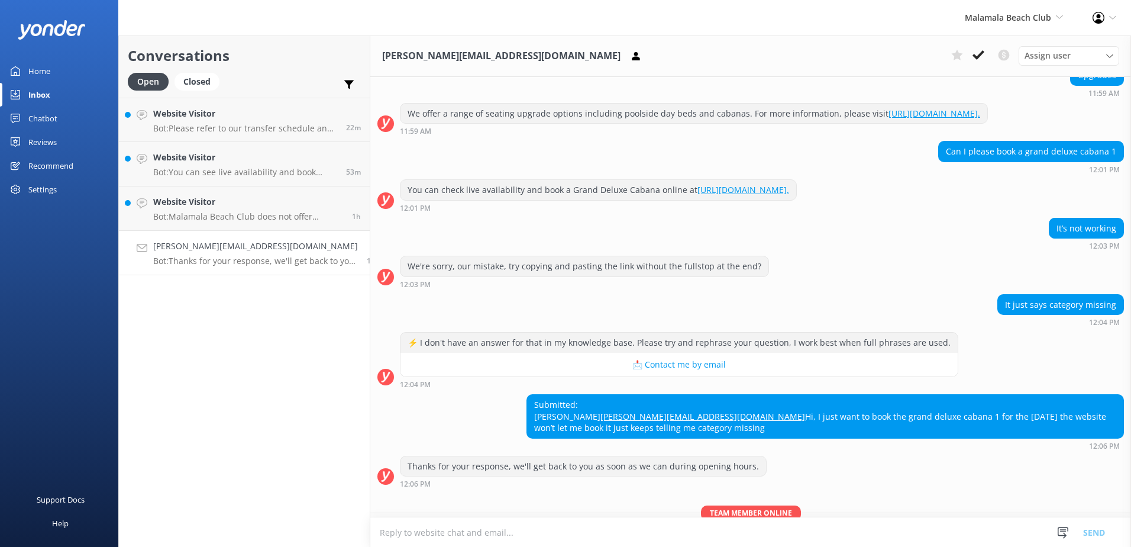
scroll to position [207, 0]
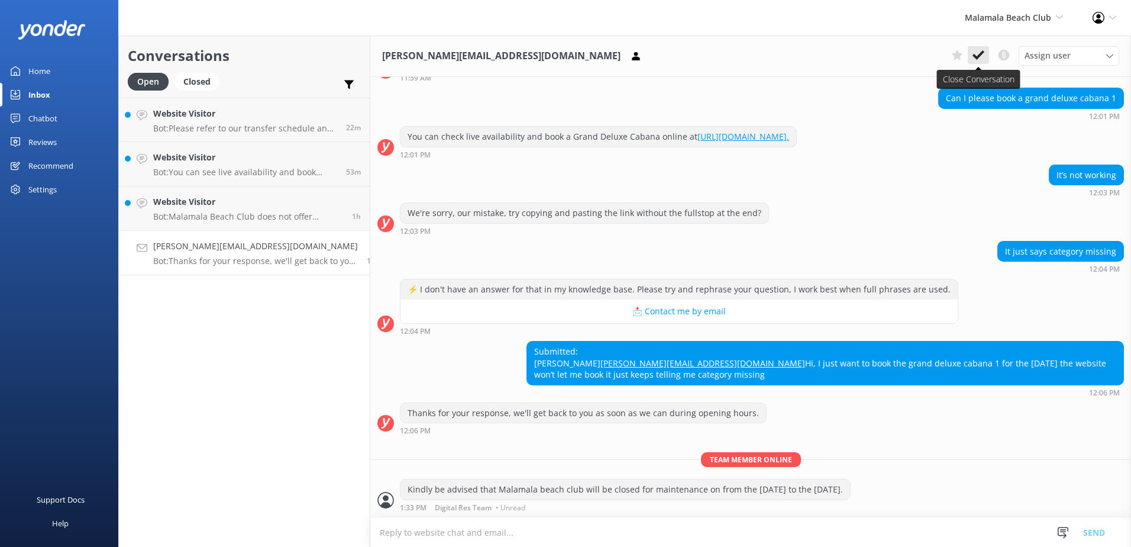
click at [982, 57] on icon at bounding box center [979, 55] width 12 height 12
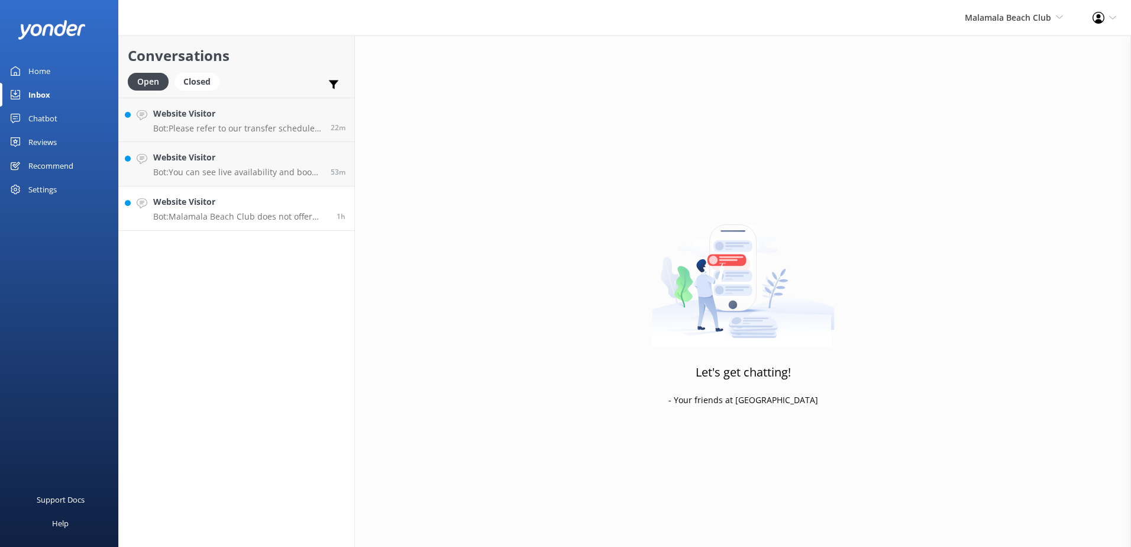
click at [254, 215] on p "Bot: Malamala Beach Club does not offer motorised water sports." at bounding box center [240, 216] width 175 height 11
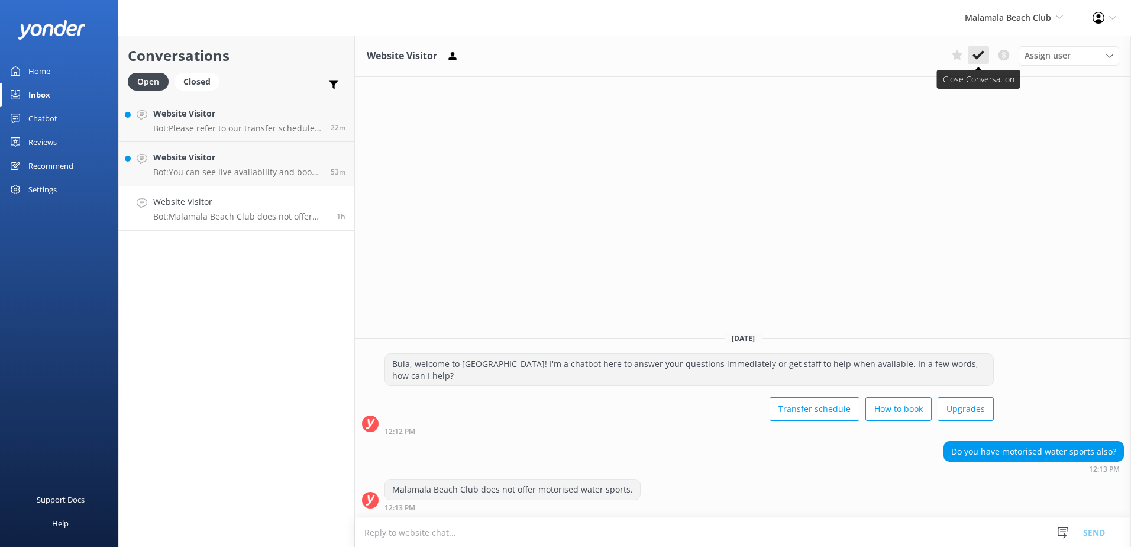
click at [984, 57] on icon at bounding box center [979, 55] width 12 height 12
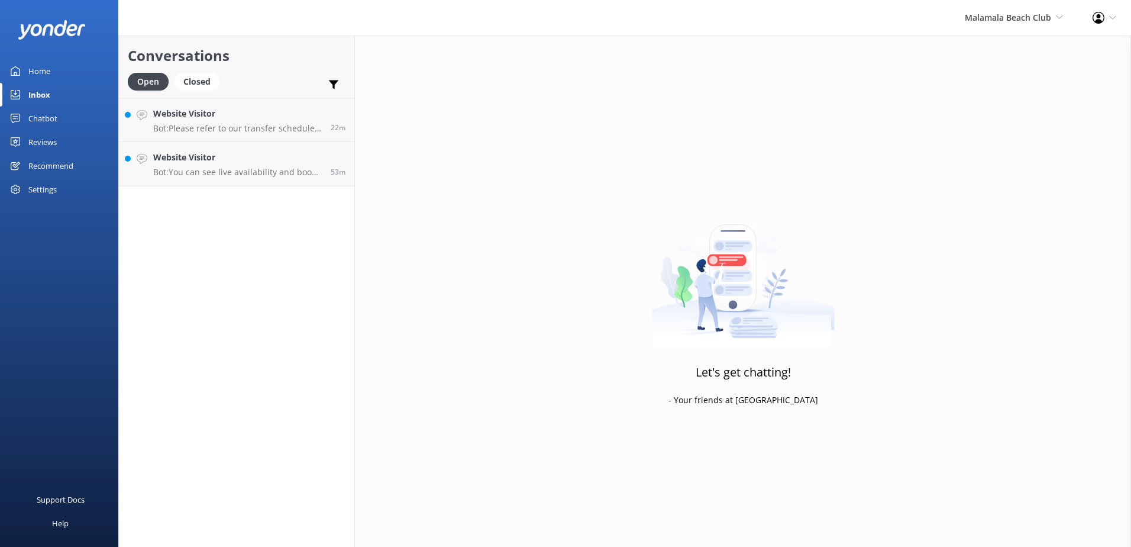
click at [332, 189] on div "Conversations Open Closed Important Converted Assigned to me Unassigned Website…" at bounding box center [236, 291] width 237 height 511
click at [325, 173] on div "53m" at bounding box center [334, 164] width 24 height 26
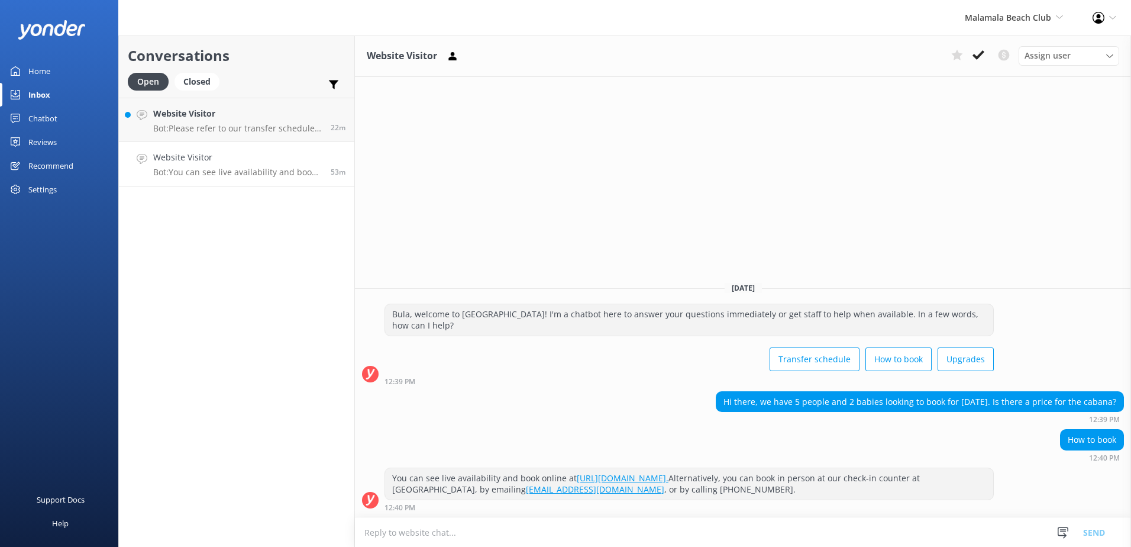
click at [850, 532] on textarea at bounding box center [743, 532] width 776 height 29
click at [431, 534] on textarea "Please note that cabanas accmmodates" at bounding box center [743, 532] width 776 height 30
click at [519, 536] on textarea "Please note that beachside cabanas only accommodates" at bounding box center [743, 532] width 776 height 30
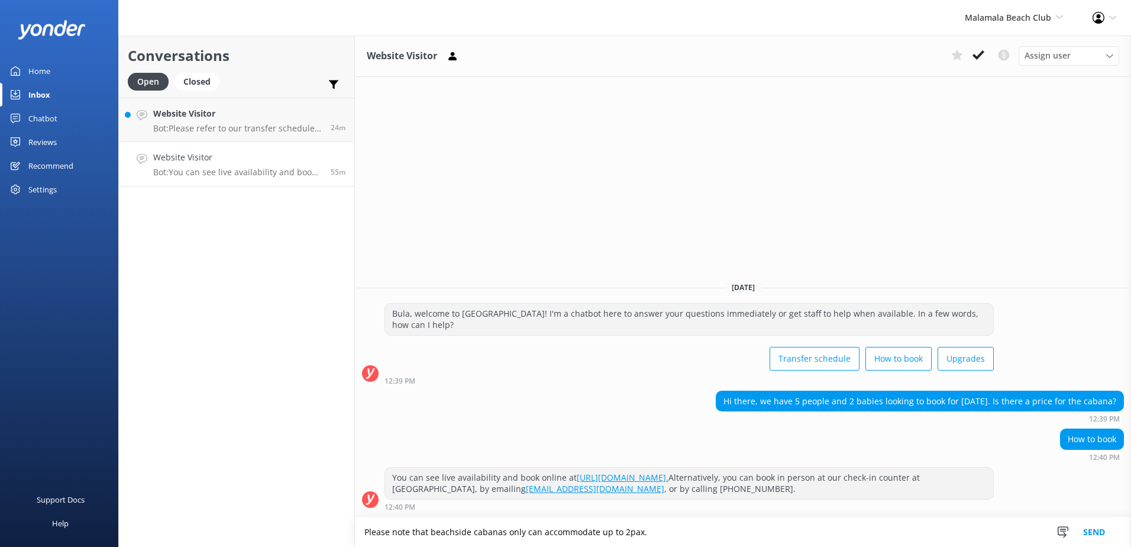
click at [836, 523] on textarea "Please note that beachside cabanas only can accommodate up to 2pax." at bounding box center [743, 532] width 776 height 30
type textarea "Please note that beachside cabanas only can accommodate up to 2pax."
click at [1100, 531] on button "Send" at bounding box center [1094, 532] width 44 height 30
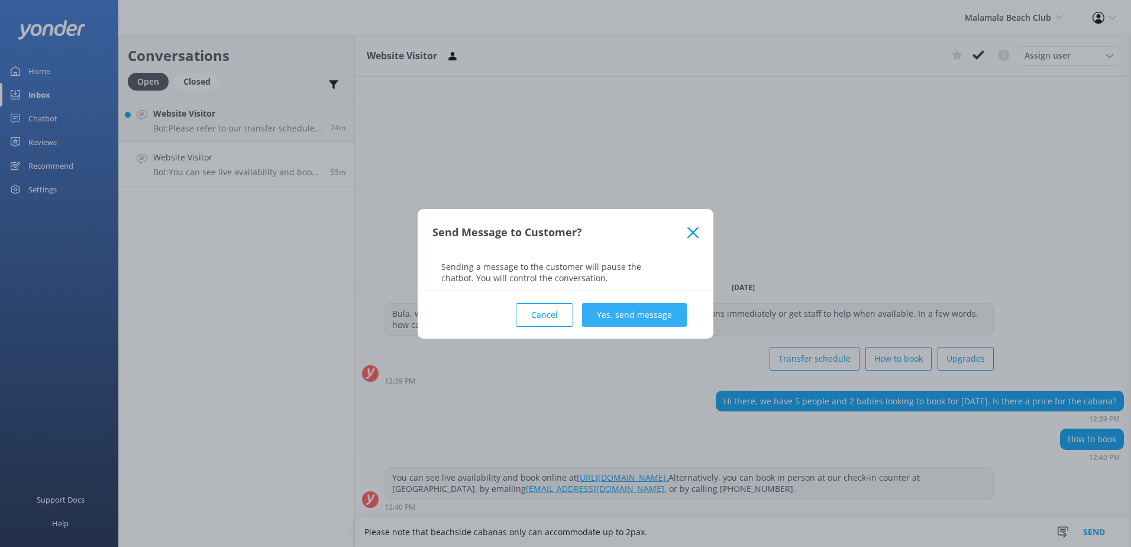
click at [634, 304] on button "Yes, send message" at bounding box center [634, 315] width 105 height 24
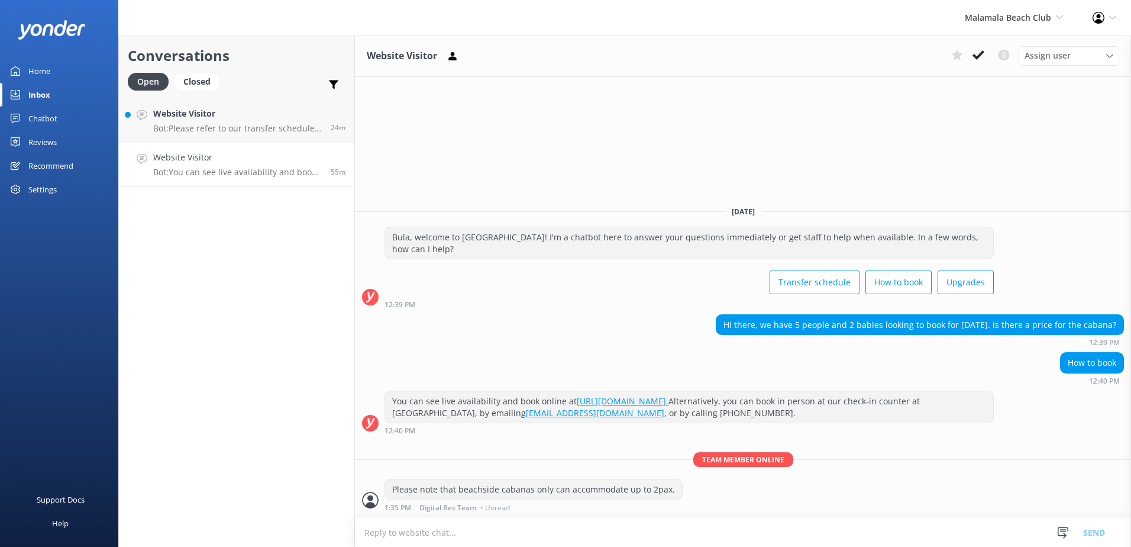
drag, startPoint x: 978, startPoint y: 61, endPoint x: 1003, endPoint y: 65, distance: 25.2
click at [978, 60] on icon at bounding box center [979, 55] width 12 height 12
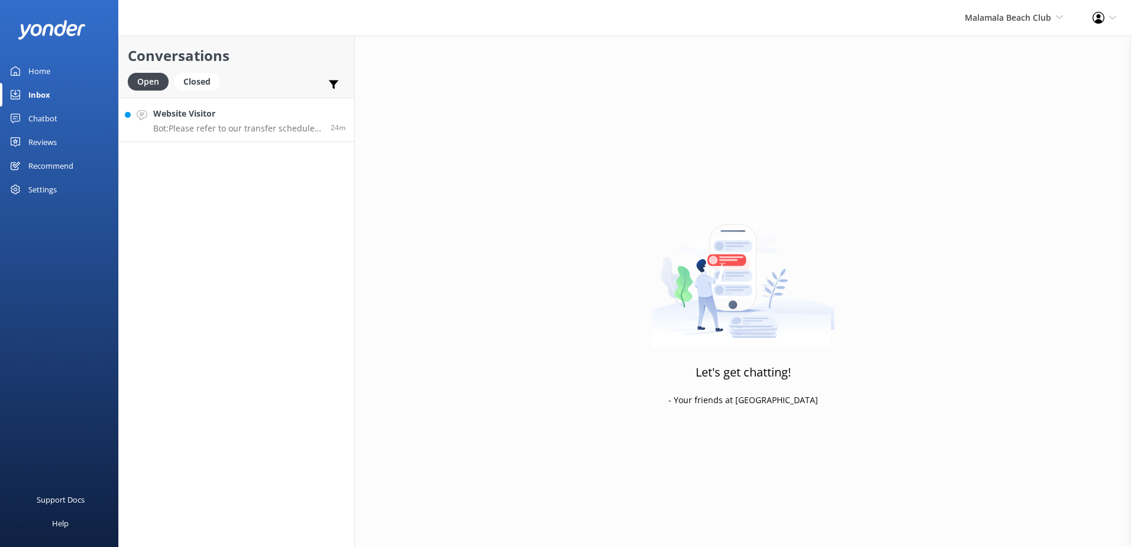
click at [261, 141] on link "Website Visitor Bot: Please refer to our transfer schedule and route info for y…" at bounding box center [237, 120] width 236 height 44
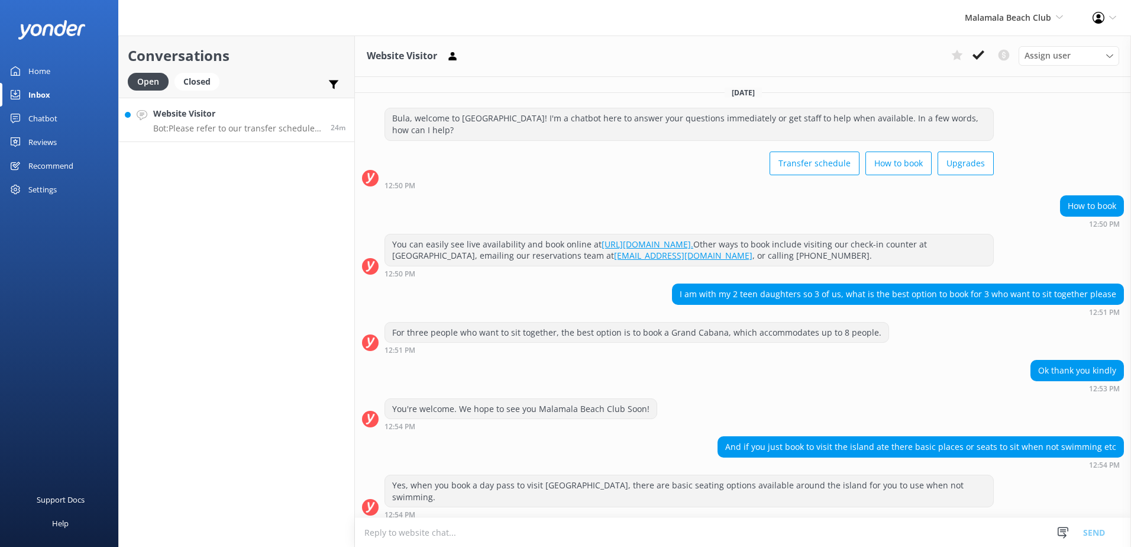
scroll to position [160, 0]
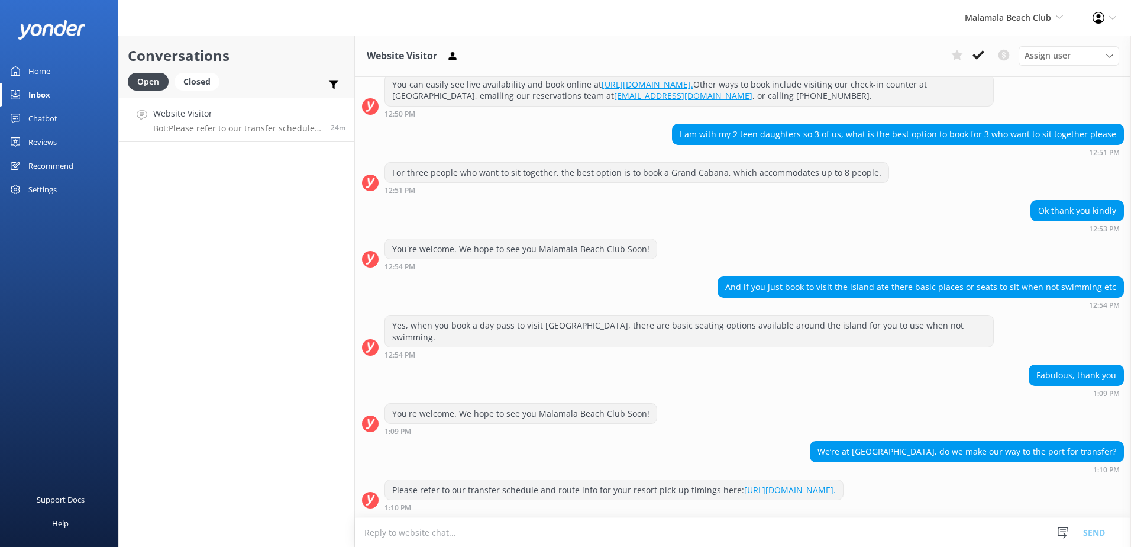
click at [660, 530] on textarea at bounding box center [743, 532] width 776 height 29
drag, startPoint x: 1073, startPoint y: 486, endPoint x: 959, endPoint y: 482, distance: 114.3
click at [1073, 485] on div "Please refer to our transfer schedule and route info for your resort pick-up ti…" at bounding box center [743, 495] width 776 height 33
click at [625, 534] on textarea "We do offer coach transfers to Denarau Resorts." at bounding box center [743, 532] width 776 height 30
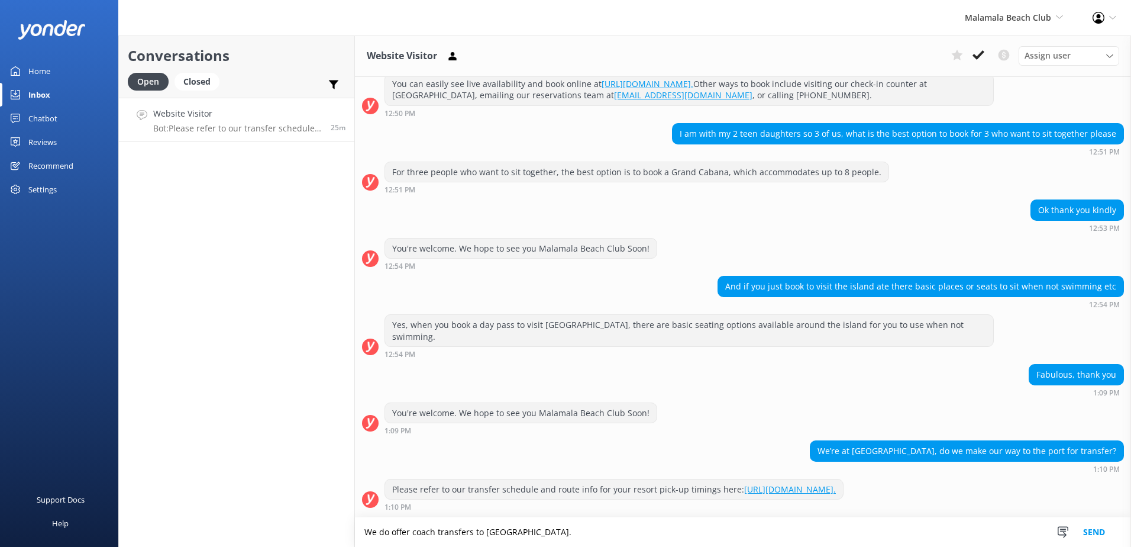
paste textarea "Please contact & liaise directly with our South Sea Cruises Reservations team, …"
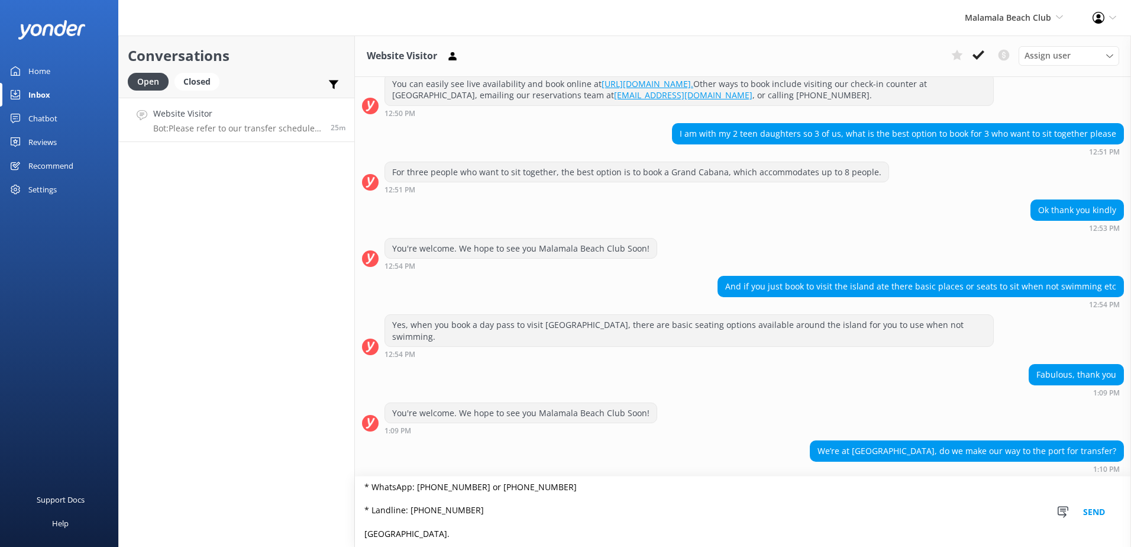
scroll to position [86, 0]
type textarea "We do offer coach transfers to Denarau Resorts. Please contact & liaise directl…"
click at [1087, 503] on button "Send" at bounding box center [1094, 511] width 44 height 70
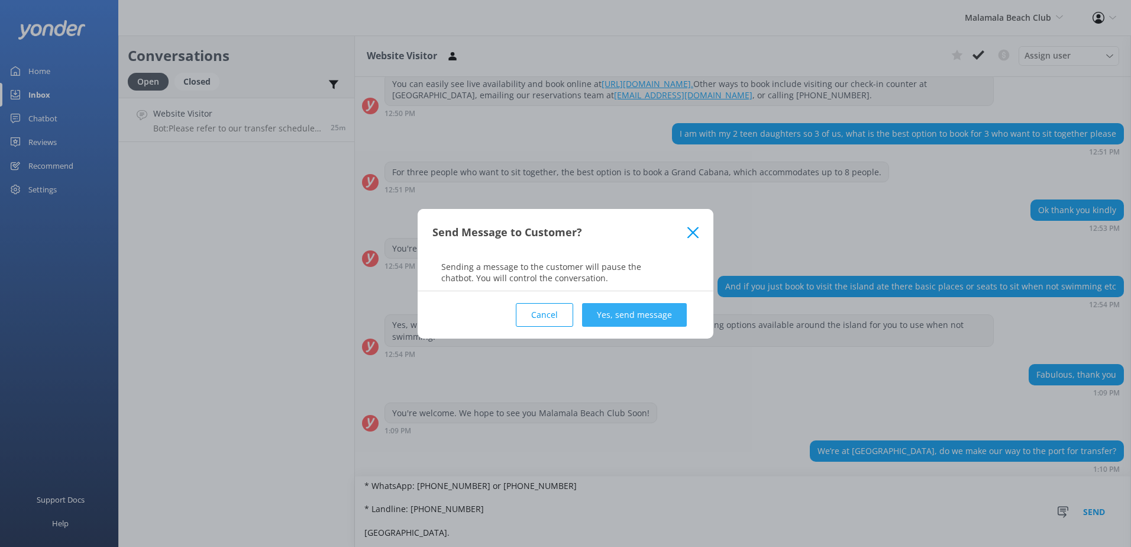
click at [627, 307] on button "Yes, send message" at bounding box center [634, 315] width 105 height 24
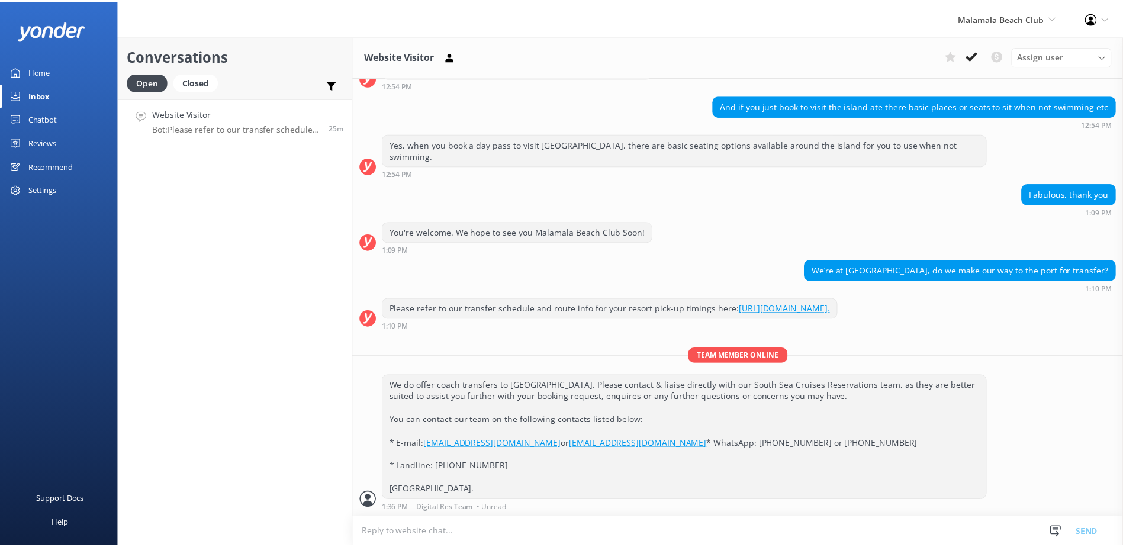
scroll to position [365, 0]
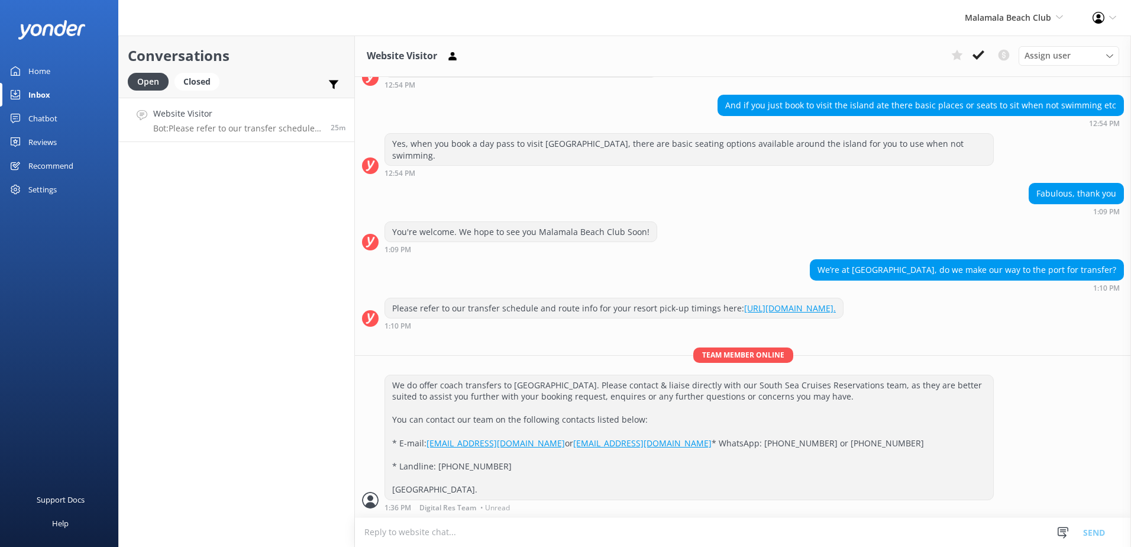
click at [976, 48] on button at bounding box center [978, 55] width 21 height 18
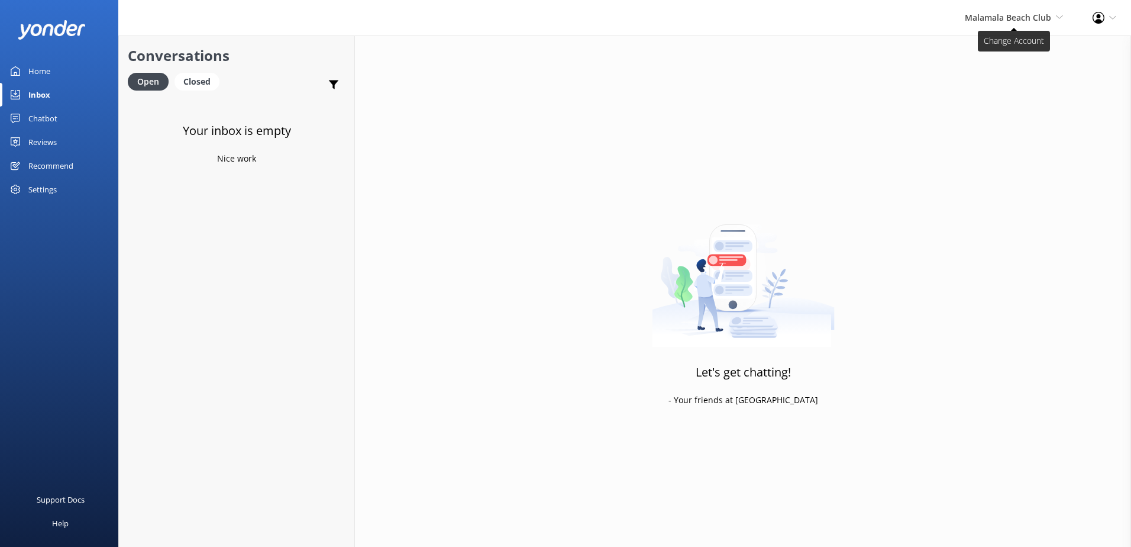
click at [1022, 23] on span "Malamala Beach Club South Sea Sailing South Sea Cruises Malamala Beach Club Awe…" at bounding box center [1014, 17] width 98 height 13
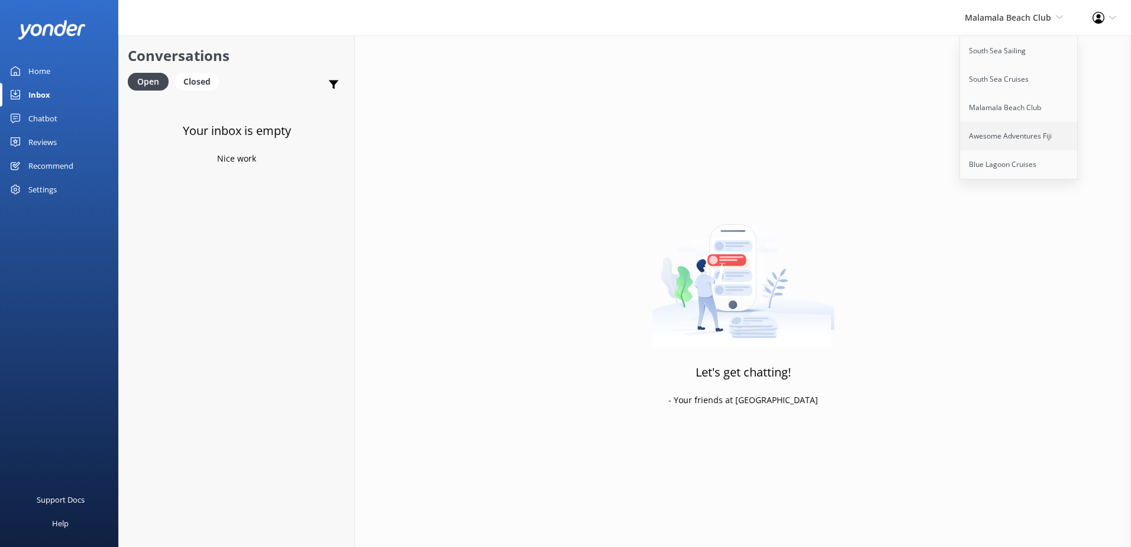
click at [991, 131] on link "Awesome Adventures Fiji" at bounding box center [1019, 136] width 118 height 28
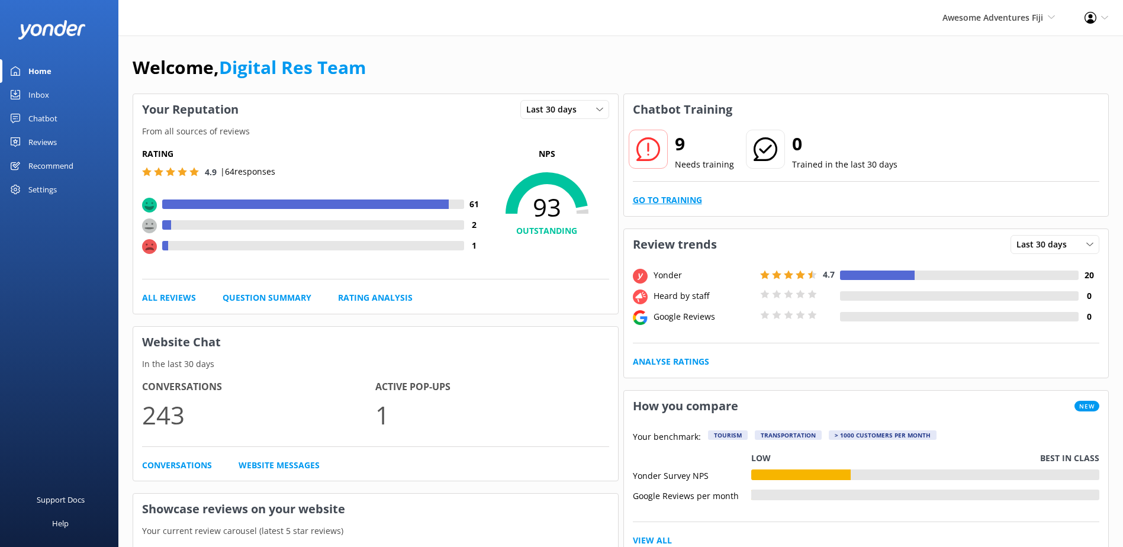
click at [676, 204] on link "Go to Training" at bounding box center [667, 200] width 69 height 13
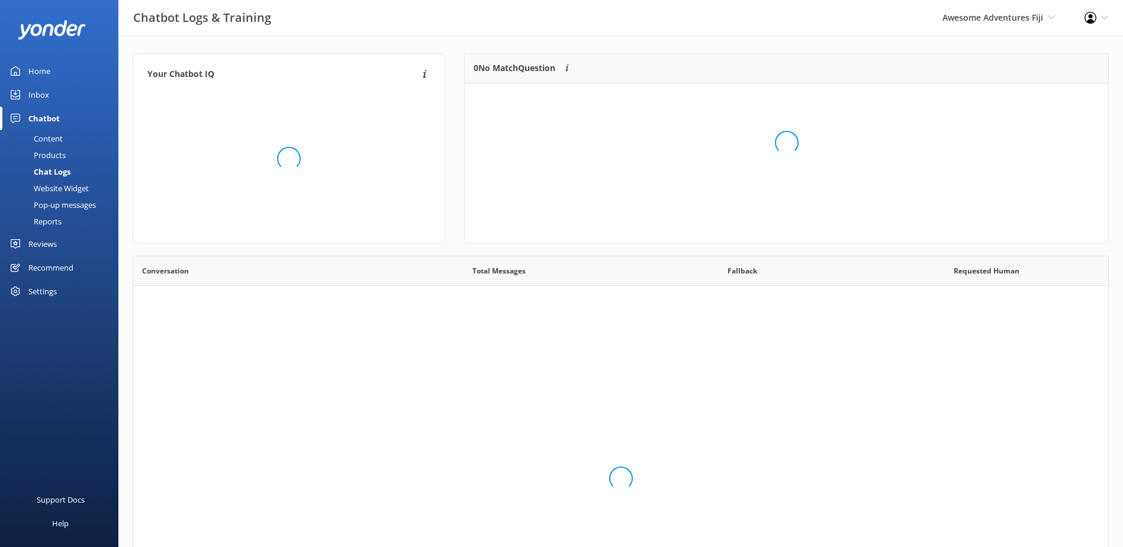
scroll to position [406, 966]
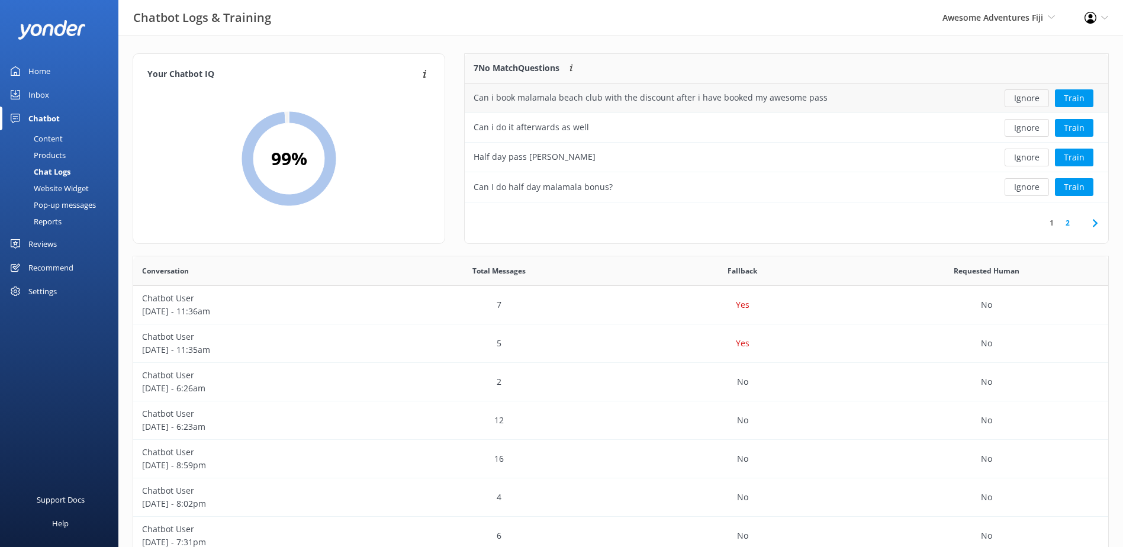
click at [1030, 101] on button "Ignore" at bounding box center [1026, 98] width 44 height 18
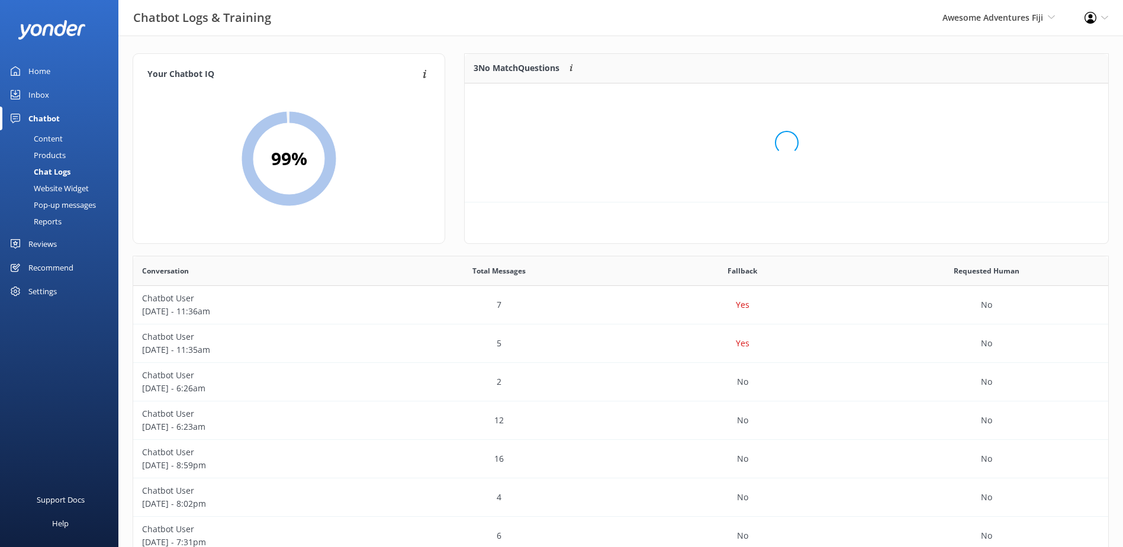
scroll to position [110, 634]
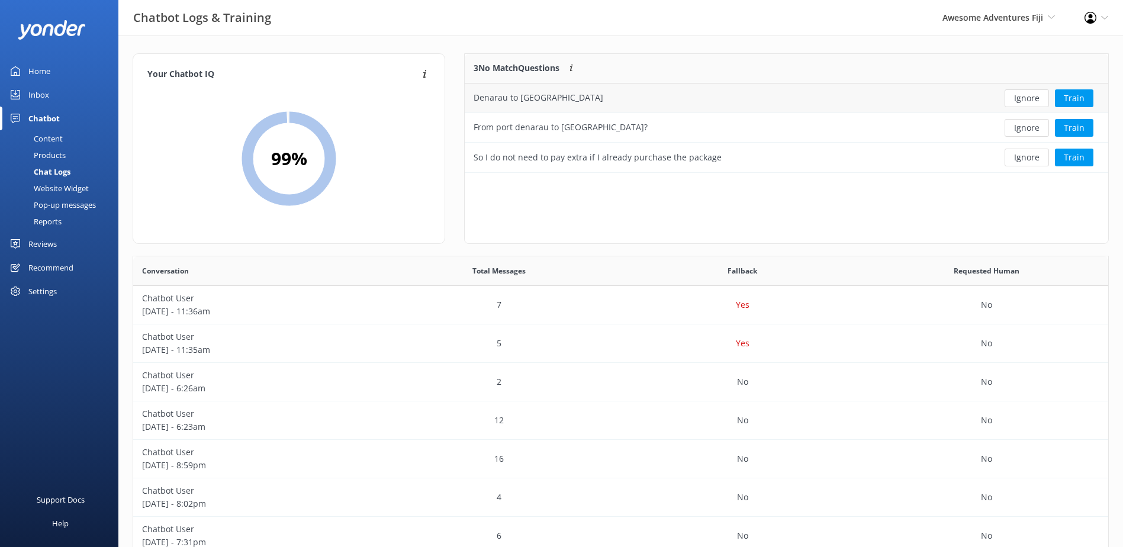
drag, startPoint x: 1029, startPoint y: 101, endPoint x: 1021, endPoint y: 98, distance: 8.5
click at [1025, 99] on button "Ignore" at bounding box center [1026, 98] width 44 height 18
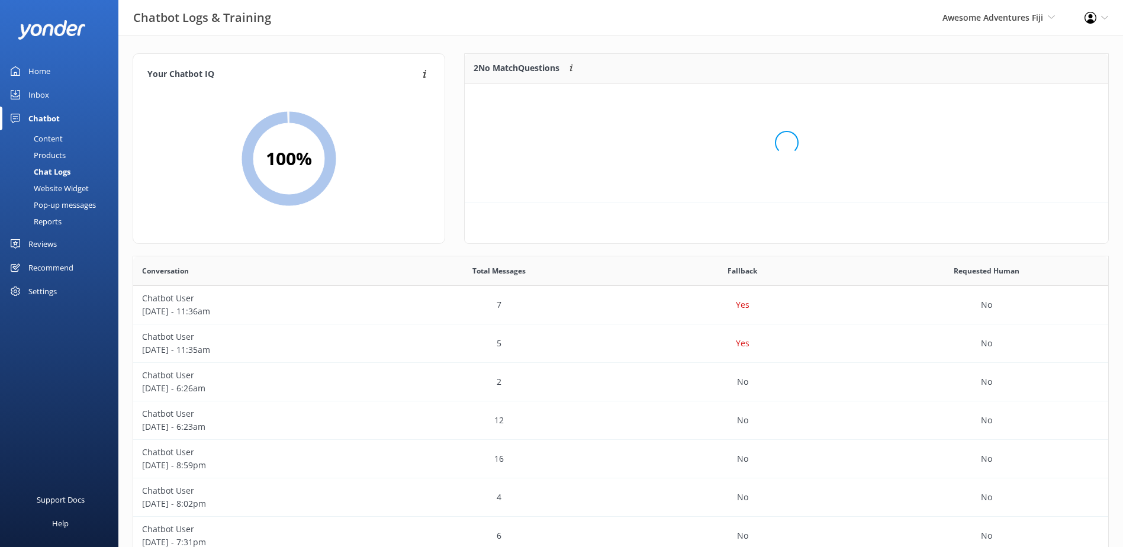
scroll to position [80, 634]
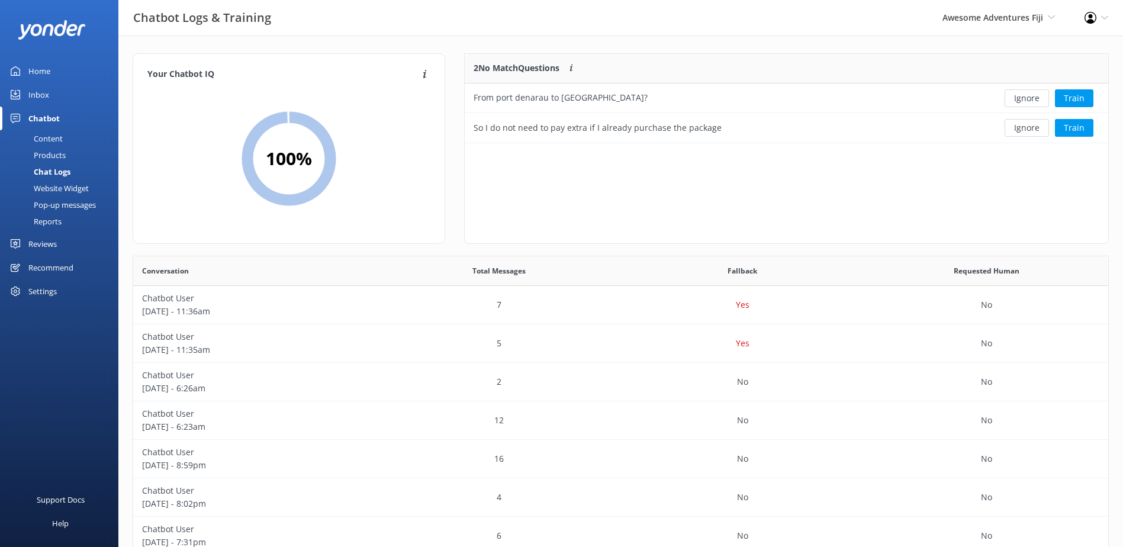
click at [1020, 98] on button "Ignore" at bounding box center [1026, 98] width 44 height 18
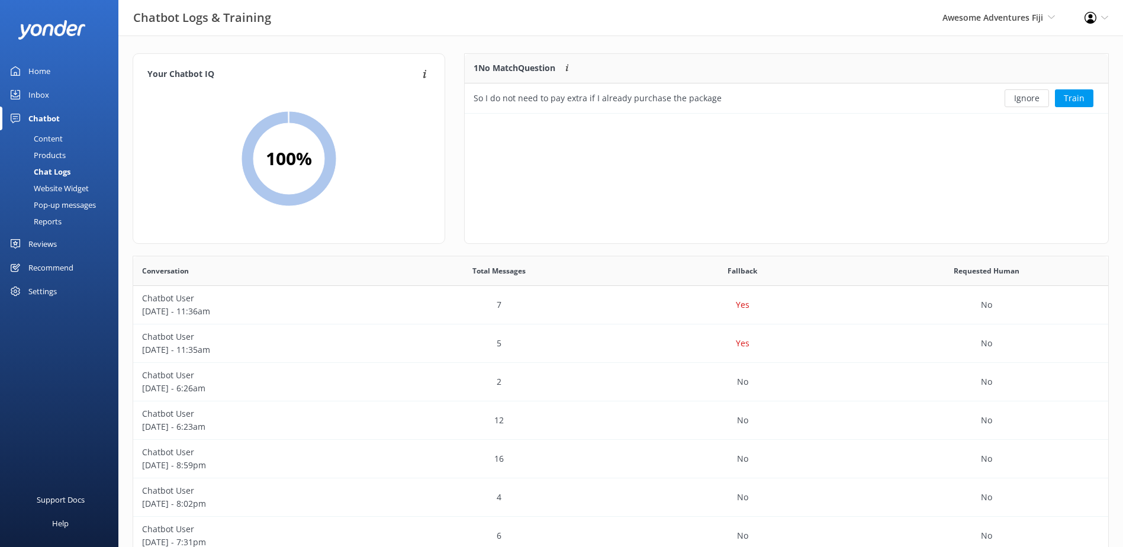
scroll to position [51, 634]
click at [1020, 98] on button "Ignore" at bounding box center [1026, 98] width 44 height 18
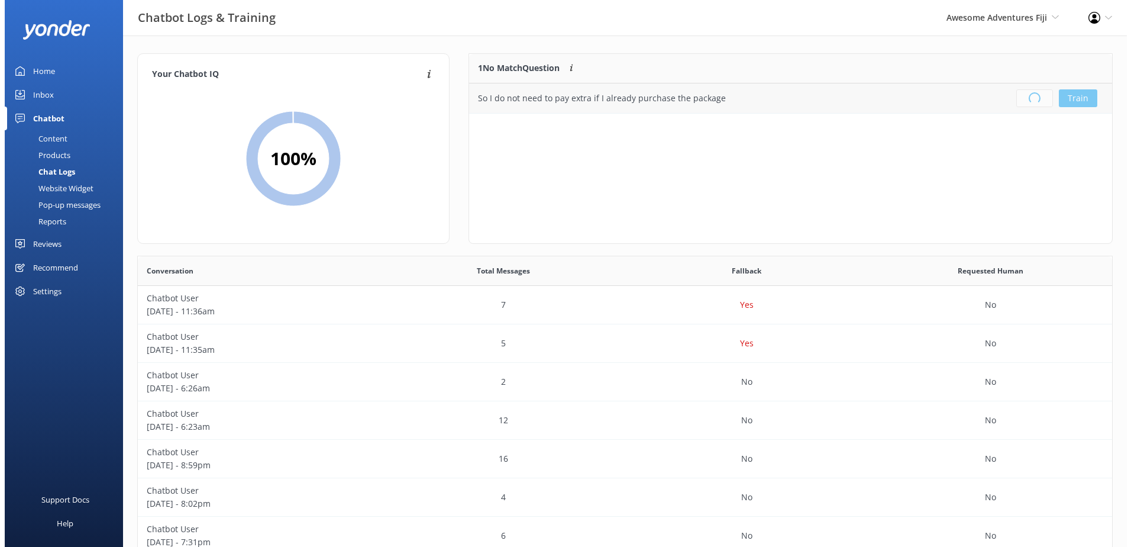
scroll to position [139, 634]
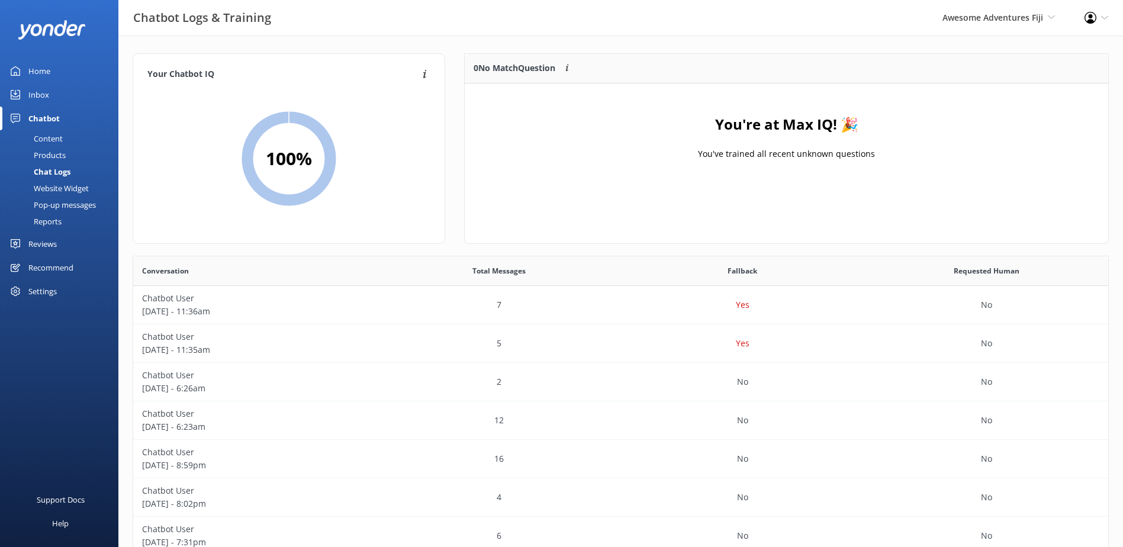
click at [54, 88] on link "Inbox" at bounding box center [59, 95] width 118 height 24
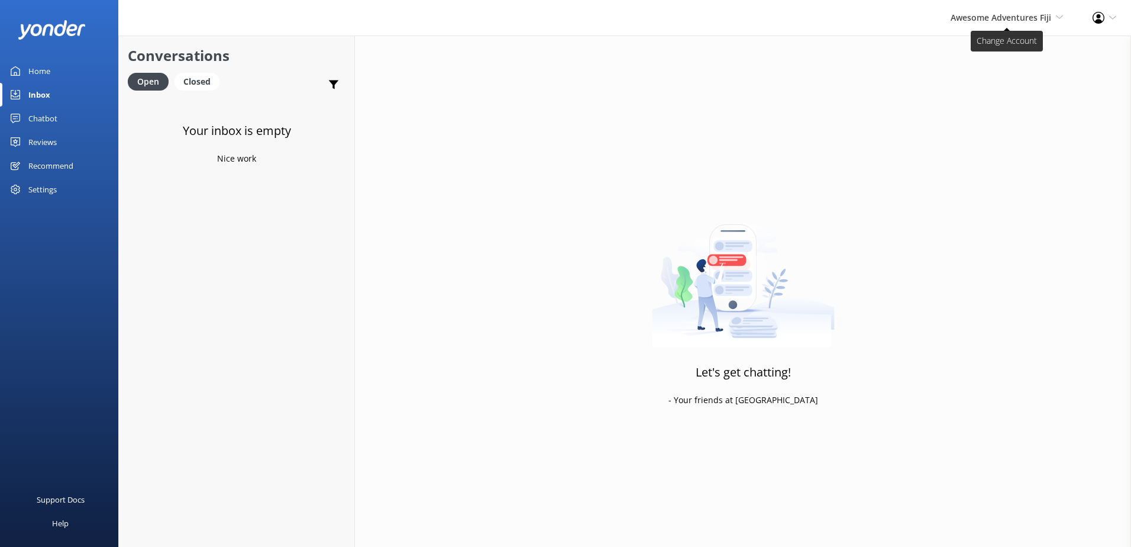
click at [981, 21] on span "Awesome Adventures Fiji" at bounding box center [1001, 17] width 101 height 11
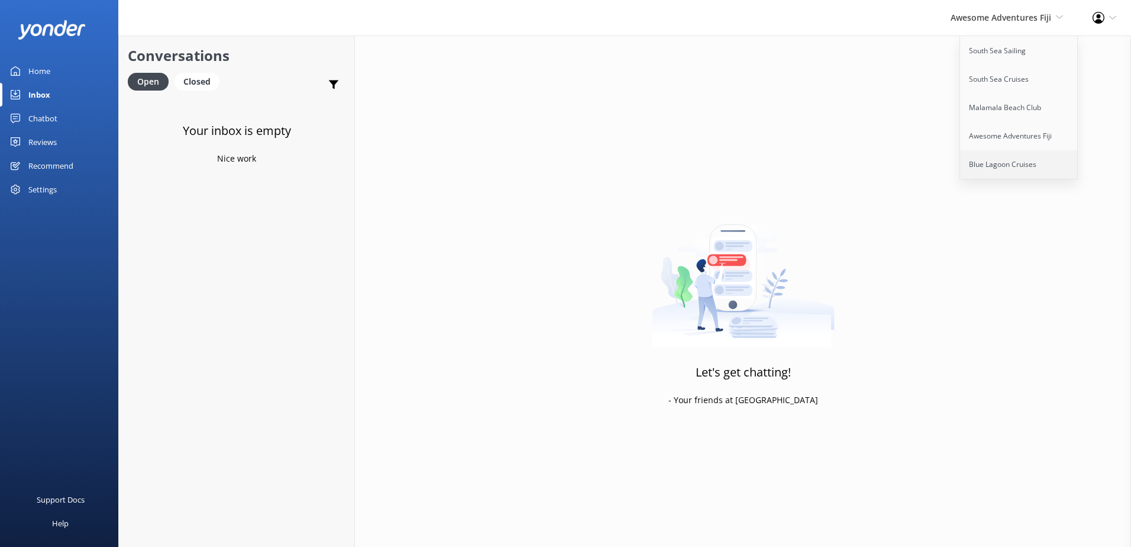
click at [1004, 166] on link "Blue Lagoon Cruises" at bounding box center [1019, 164] width 118 height 28
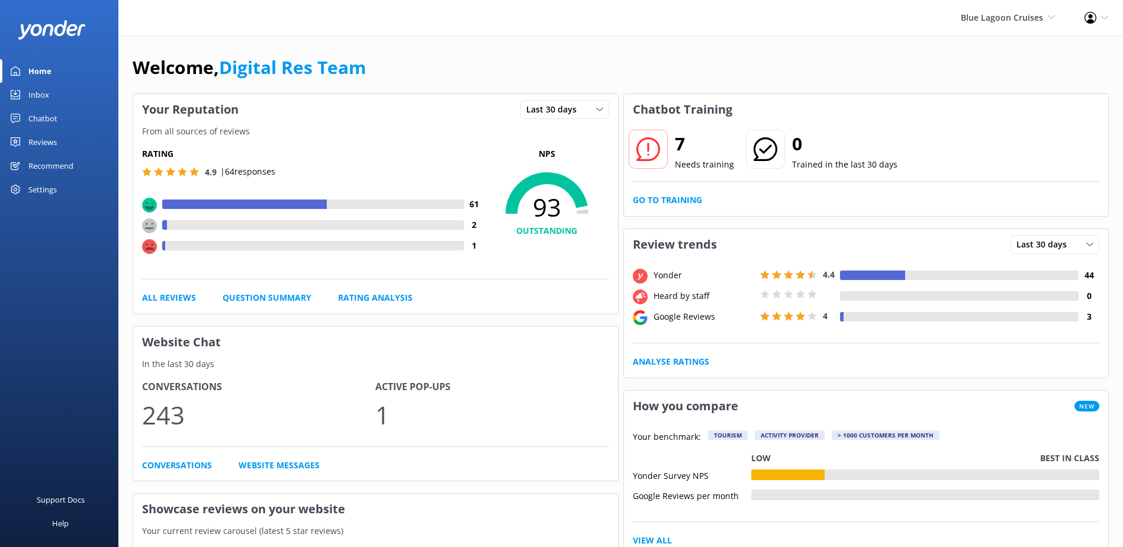
click at [51, 99] on link "Inbox" at bounding box center [59, 95] width 118 height 24
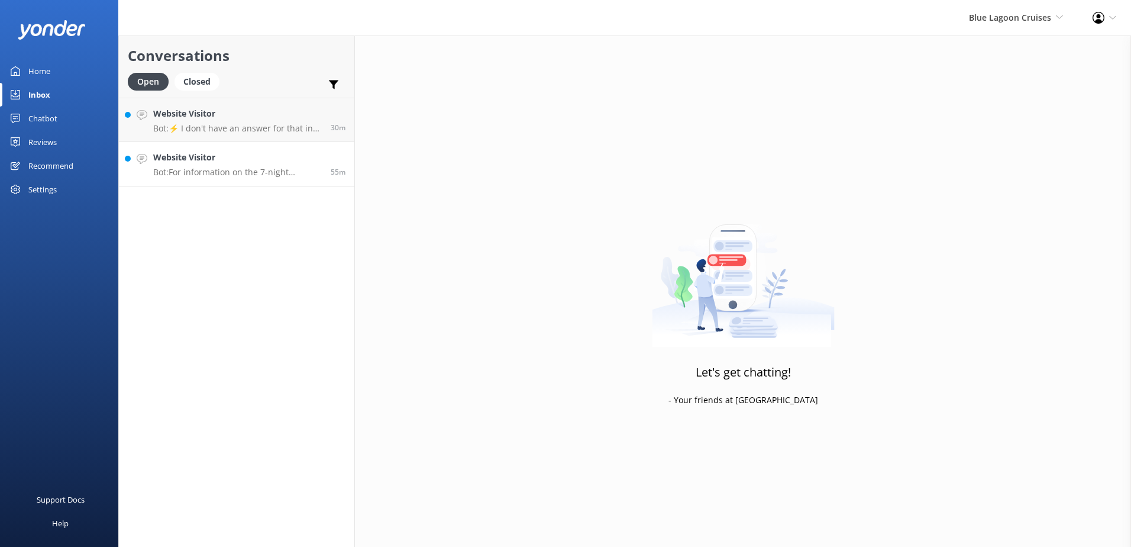
click at [252, 161] on h4 "Website Visitor" at bounding box center [237, 157] width 169 height 13
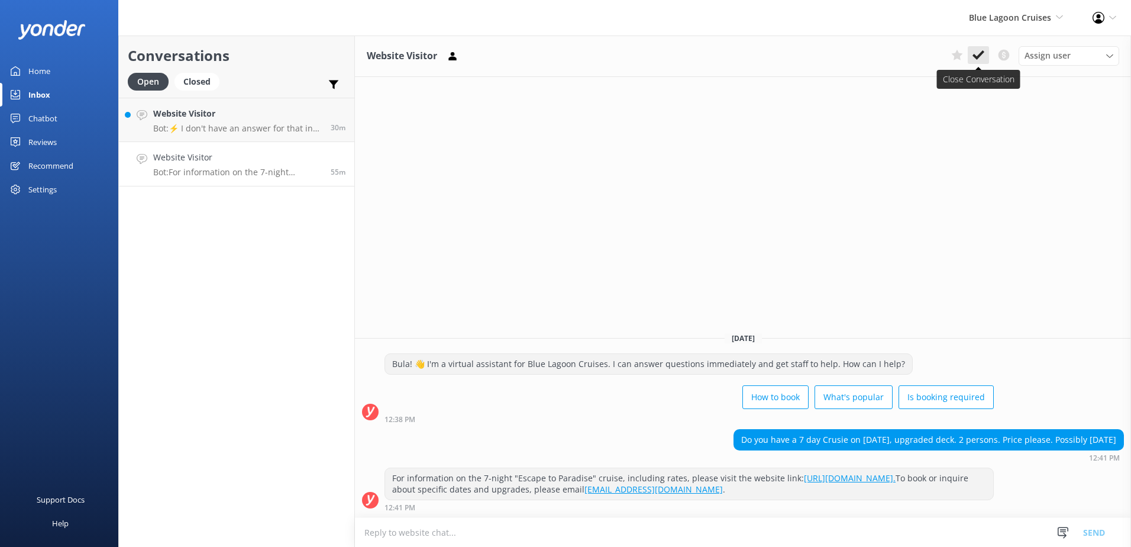
click at [979, 52] on icon at bounding box center [979, 55] width 12 height 12
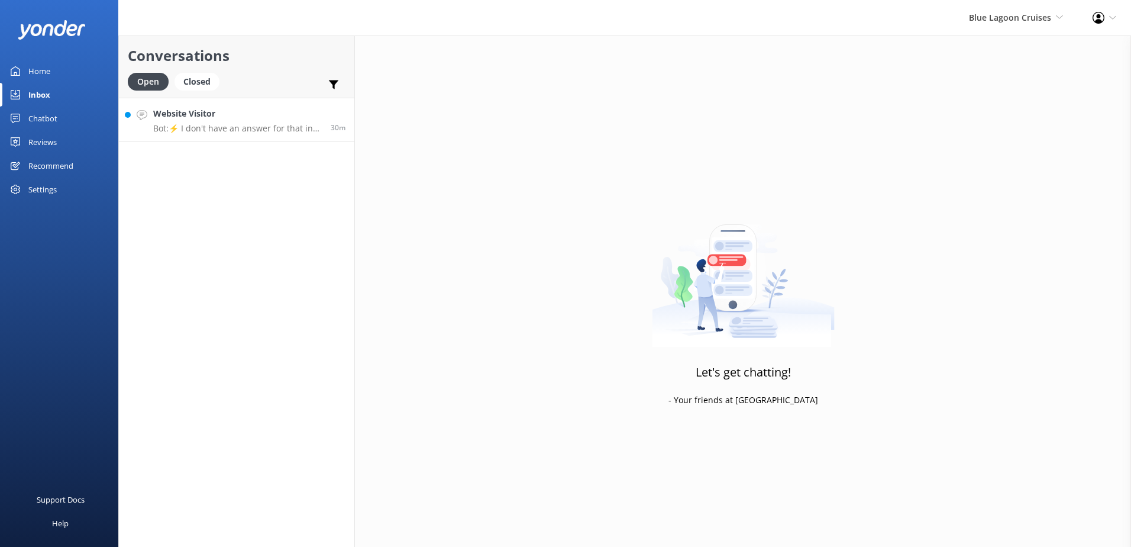
click at [317, 114] on h4 "Website Visitor" at bounding box center [237, 113] width 169 height 13
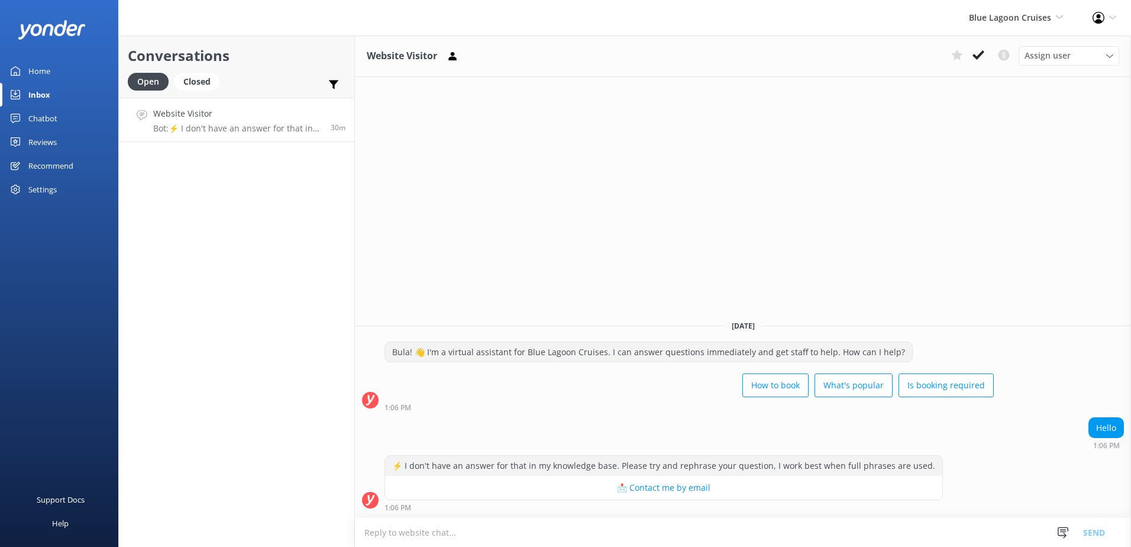
click at [568, 523] on textarea at bounding box center [743, 532] width 776 height 29
type textarea "Bula, how may I assist you?"
click at [1108, 527] on button "Send" at bounding box center [1094, 532] width 44 height 30
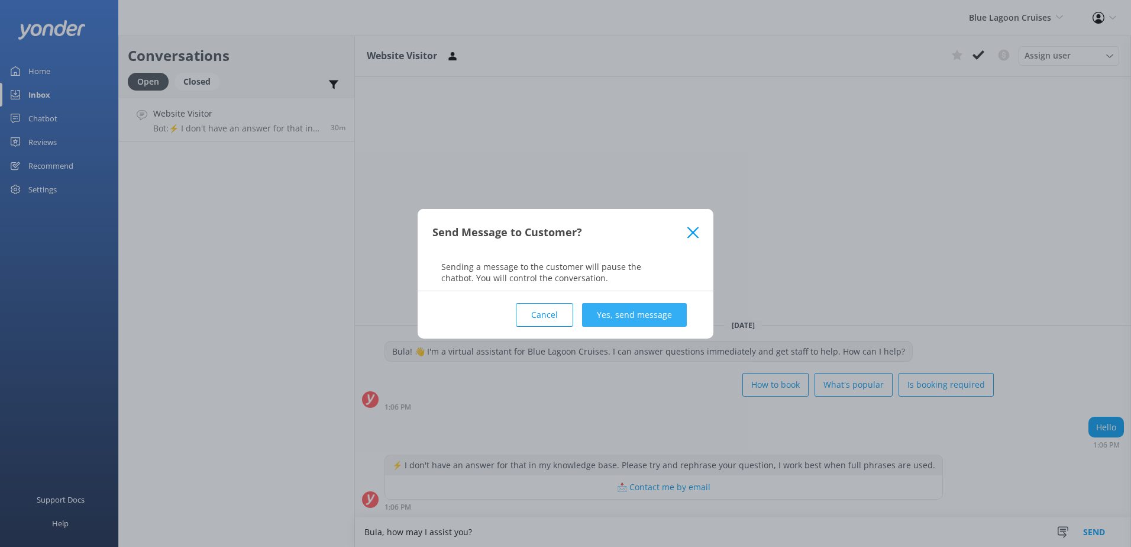
click at [642, 314] on button "Yes, send message" at bounding box center [634, 315] width 105 height 24
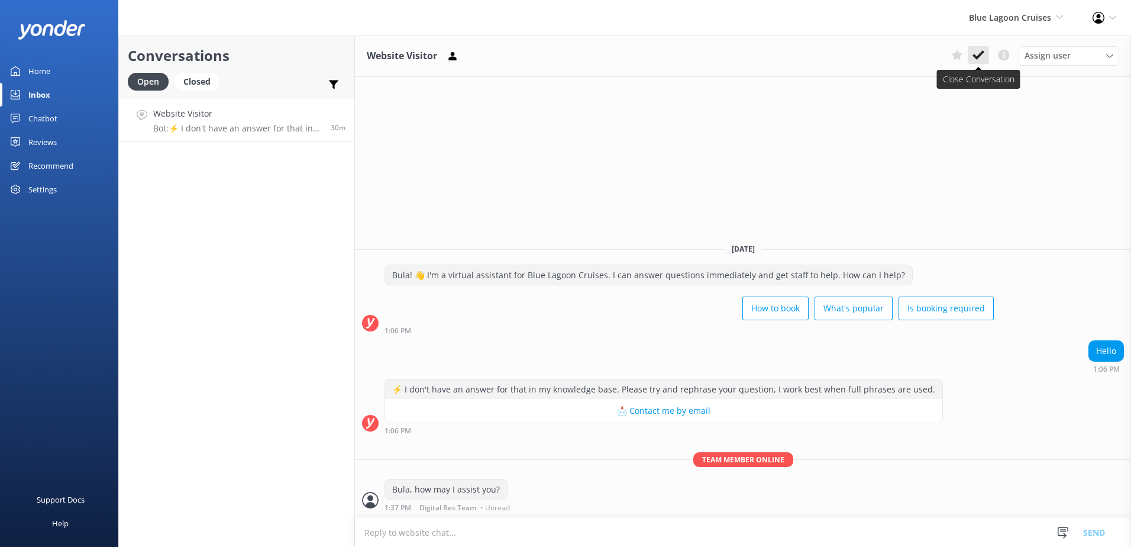
click at [975, 59] on icon at bounding box center [979, 55] width 12 height 12
